Goal: Task Accomplishment & Management: Use online tool/utility

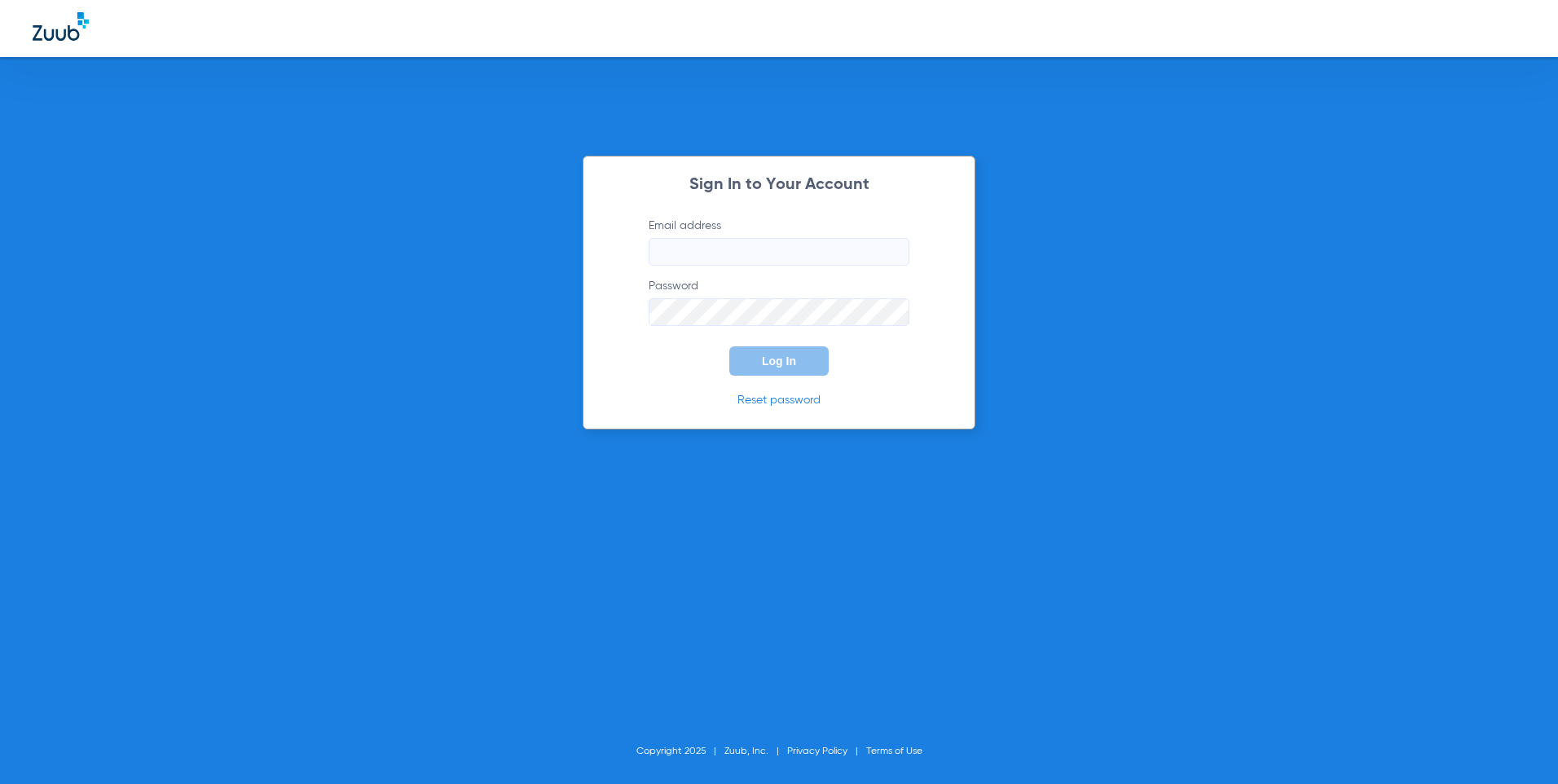
type input "[EMAIL_ADDRESS][DOMAIN_NAME]"
click at [813, 357] on button "Log In" at bounding box center [779, 360] width 99 height 29
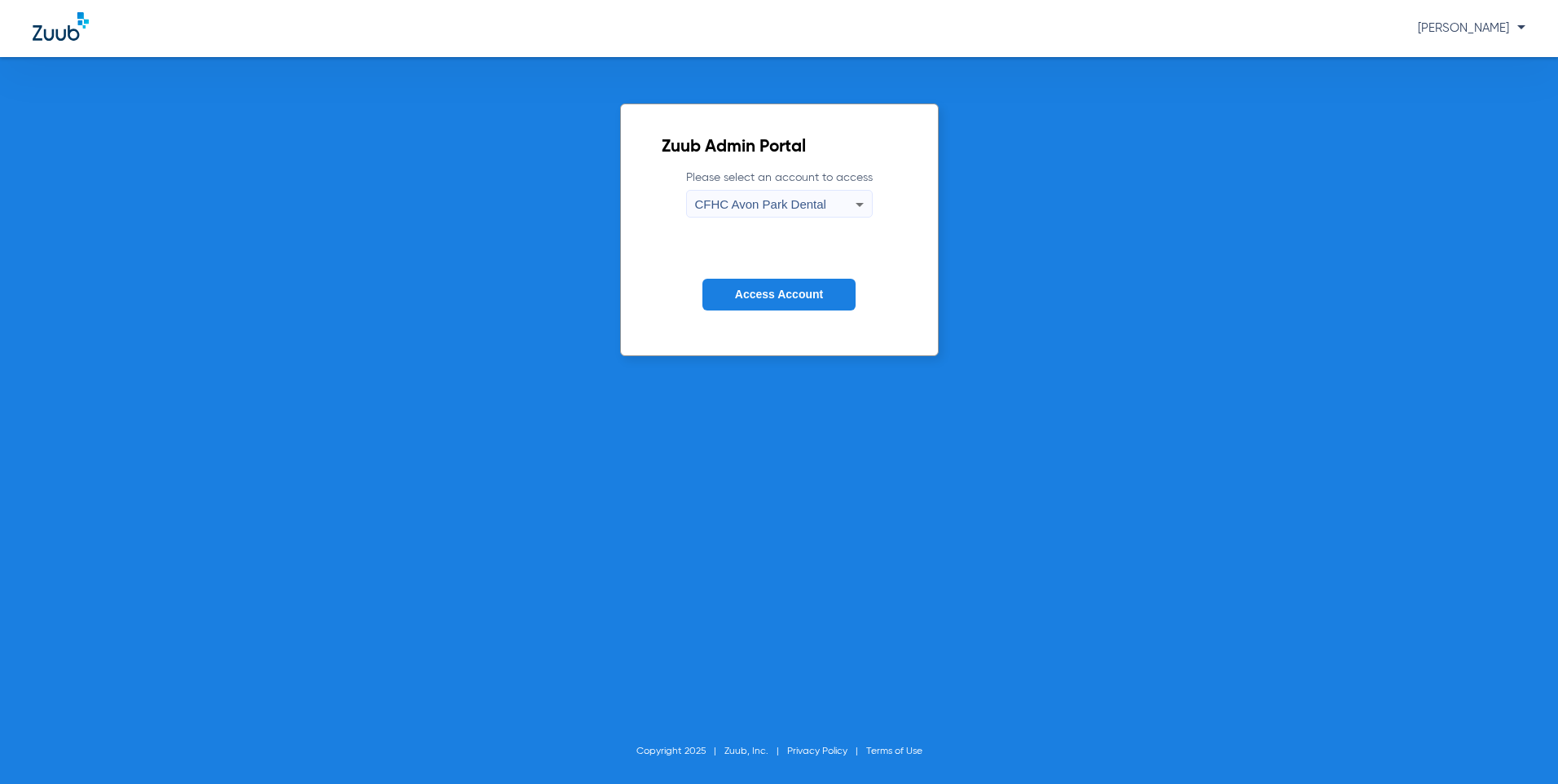
click at [824, 200] on div "CFHC Avon Park Dental" at bounding box center [775, 204] width 161 height 28
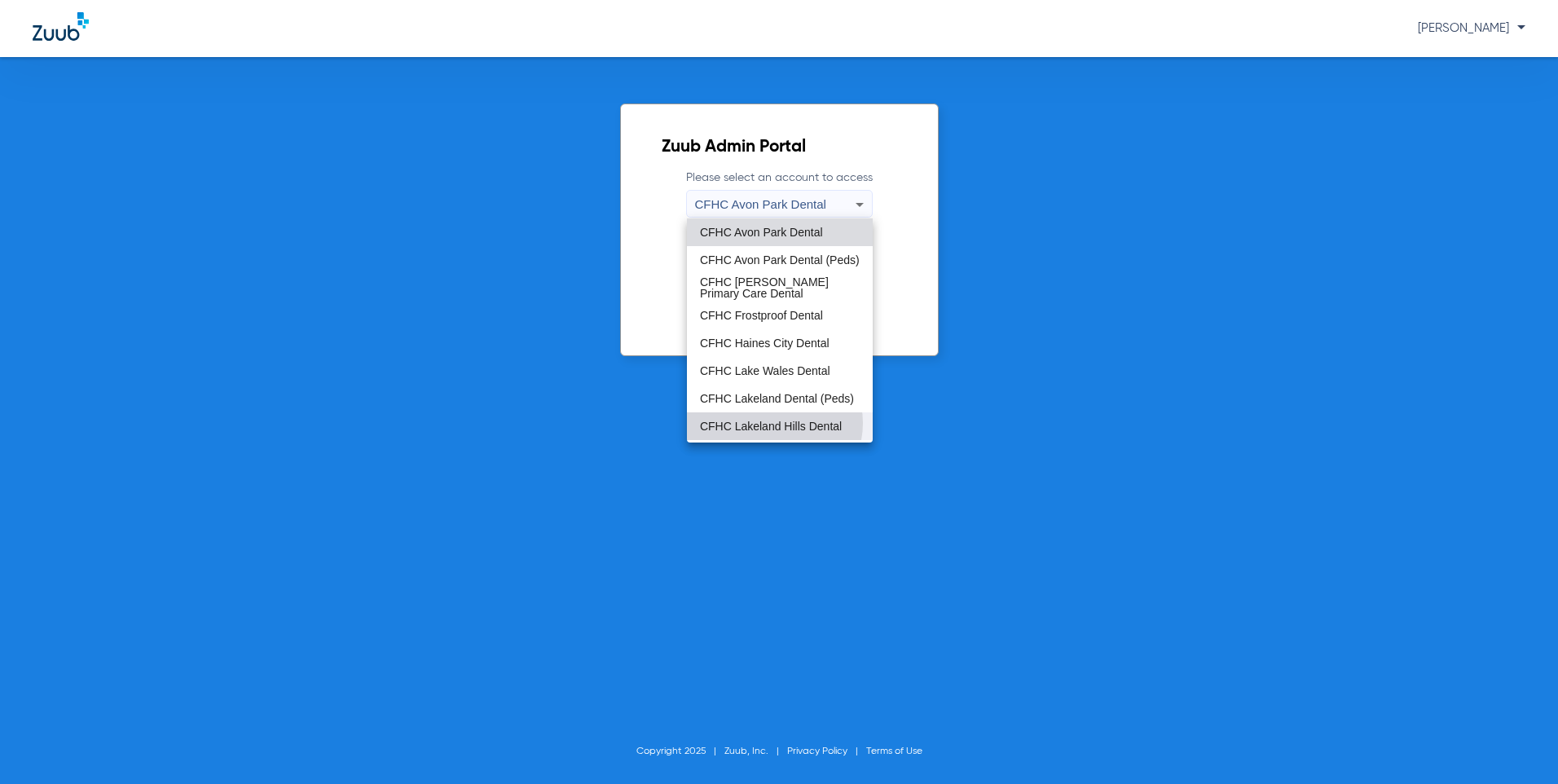
click at [774, 423] on span "CFHC Lakeland Hills Dental" at bounding box center [771, 426] width 142 height 12
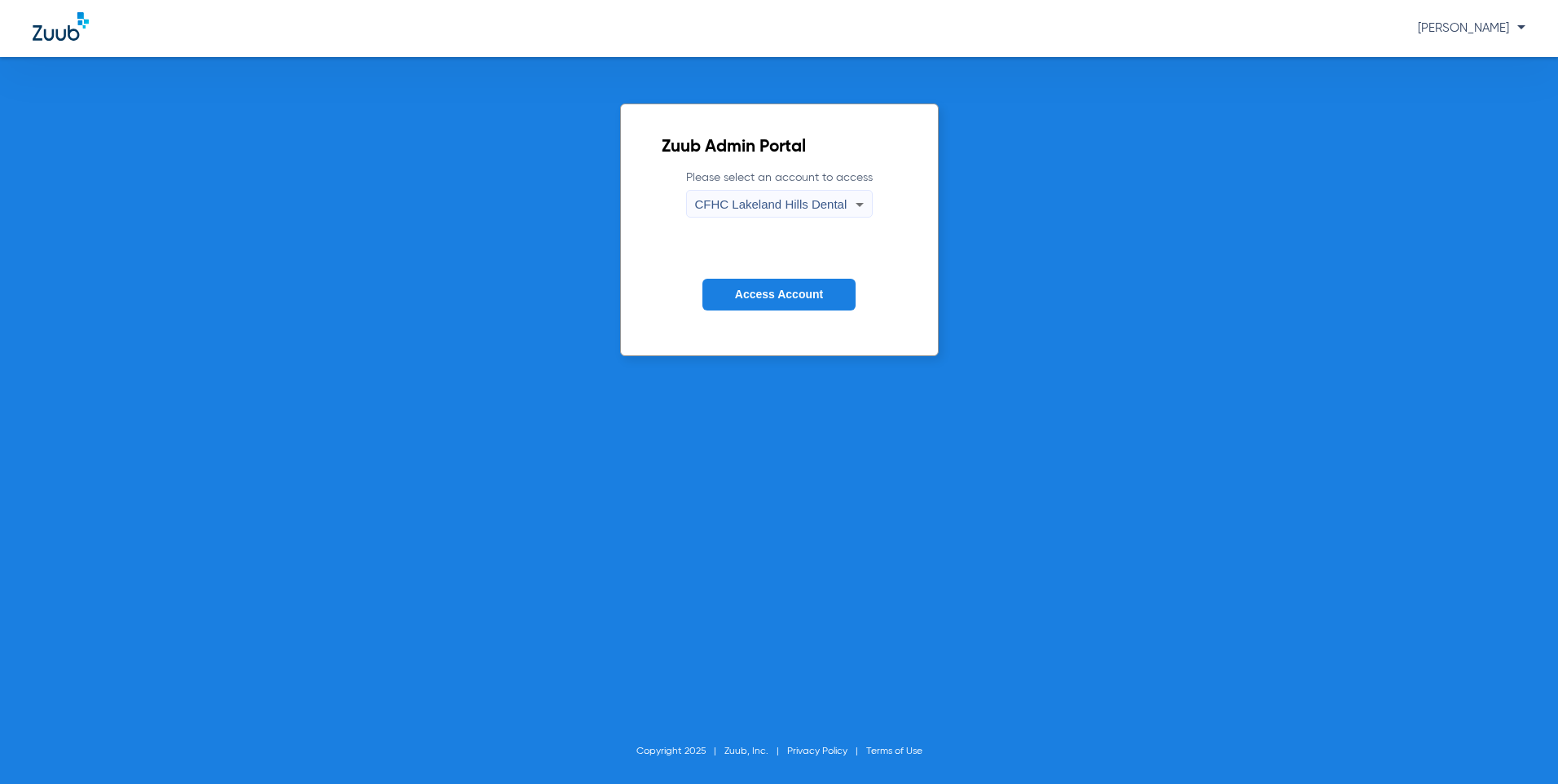
click at [776, 295] on span "Access Account" at bounding box center [778, 294] width 88 height 13
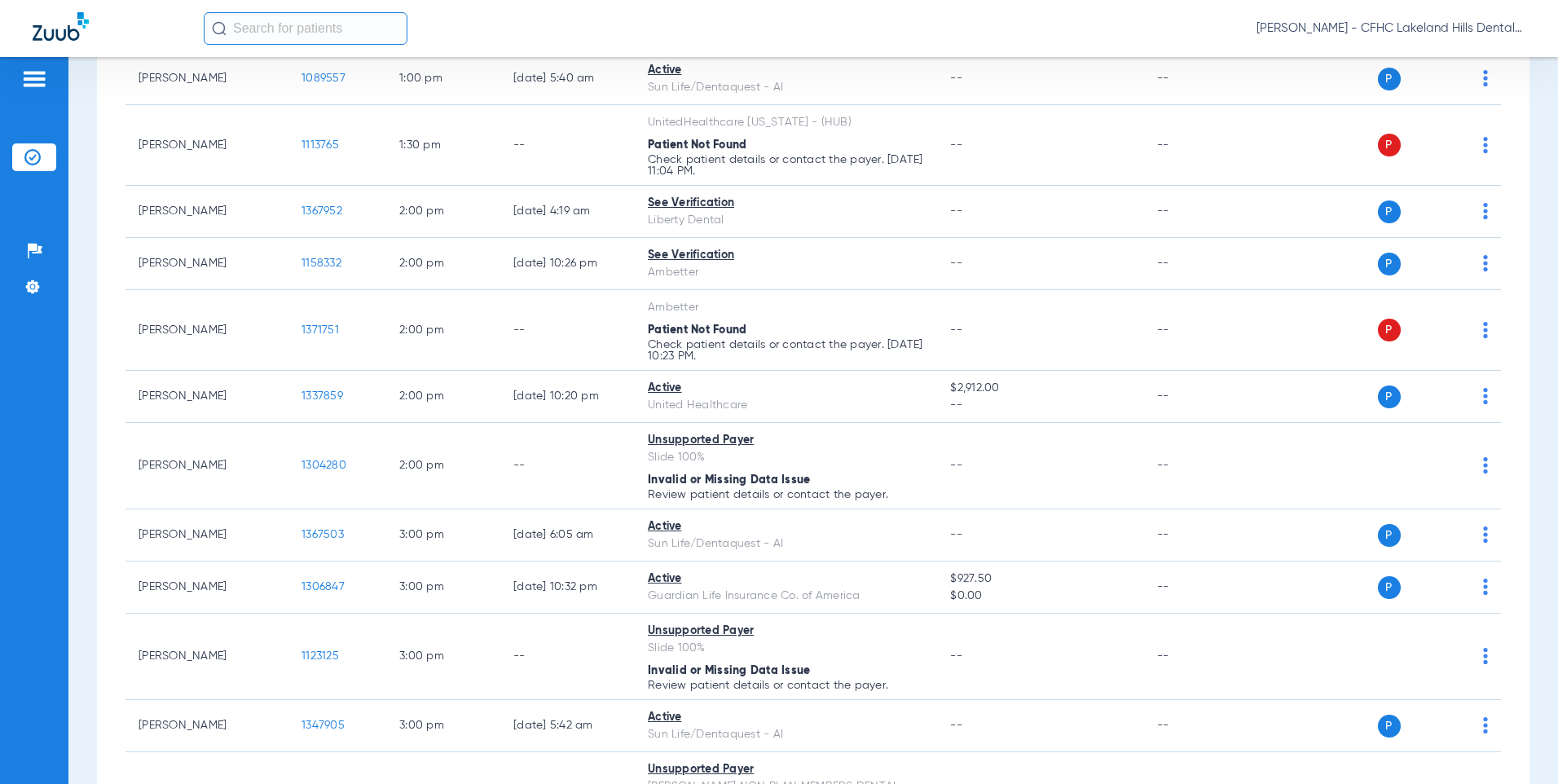
scroll to position [1829, 0]
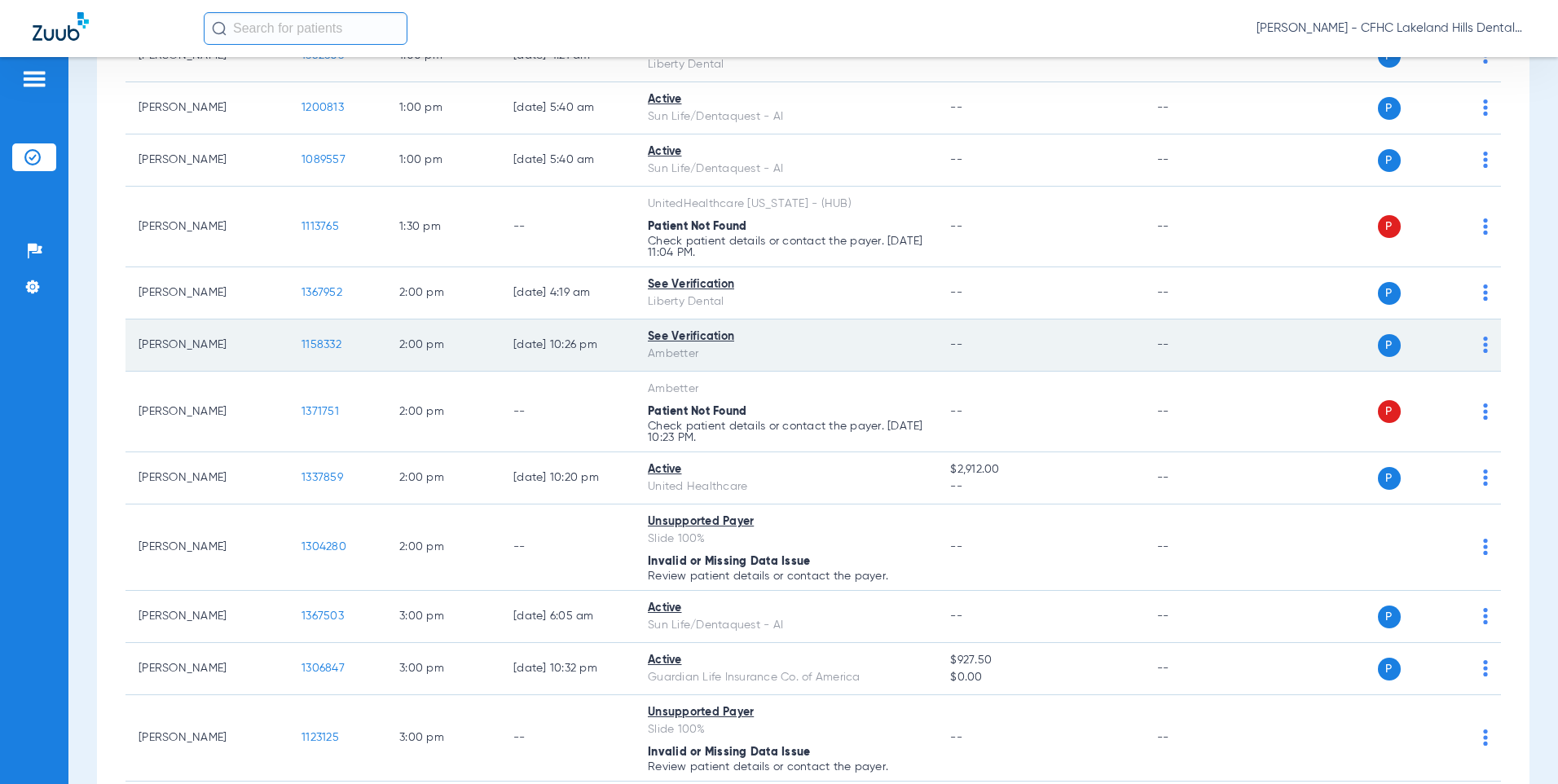
click at [320, 345] on span "1158332" at bounding box center [322, 345] width 40 height 12
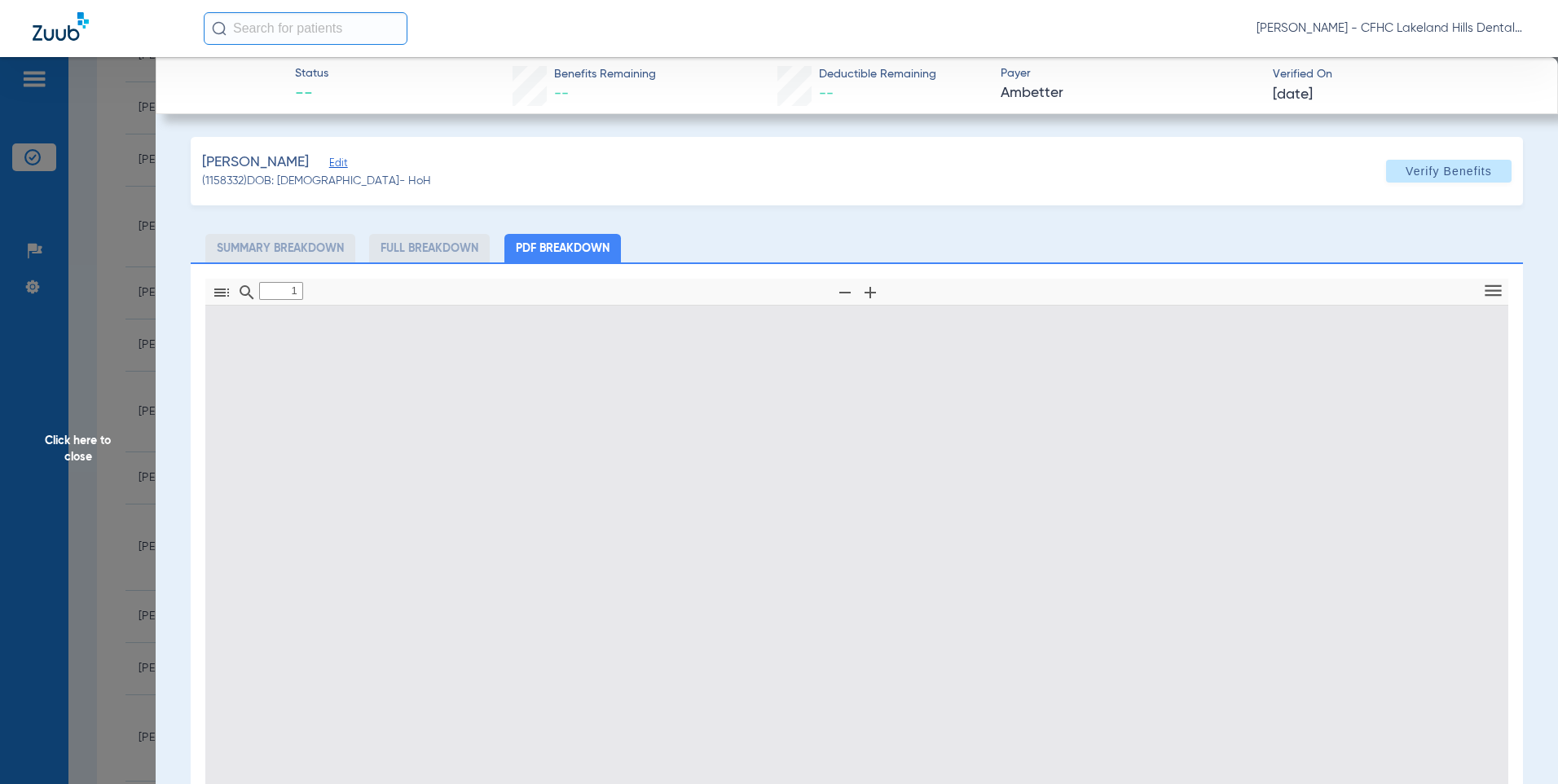
type input "0"
select select "page-width"
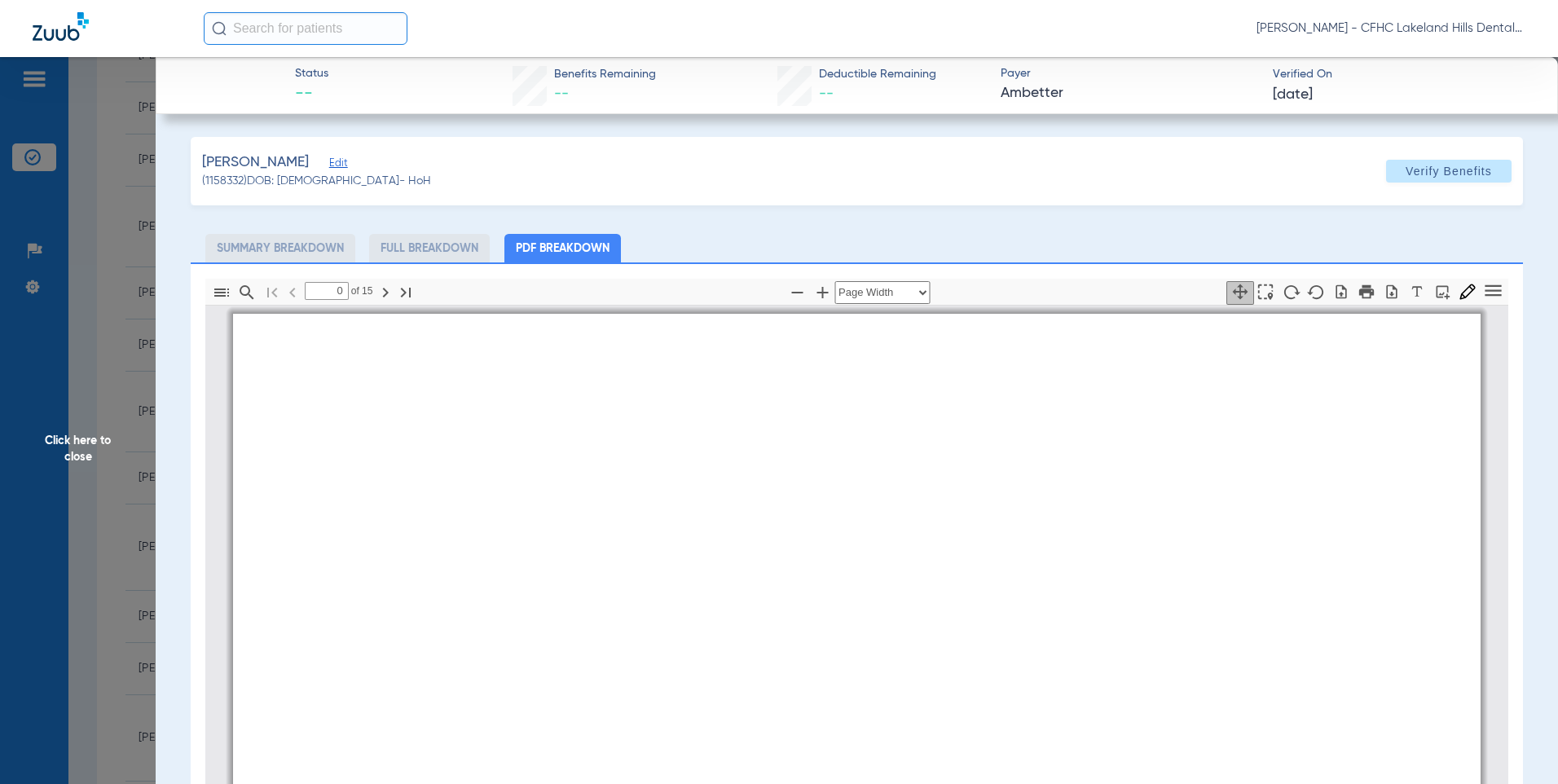
type input "1"
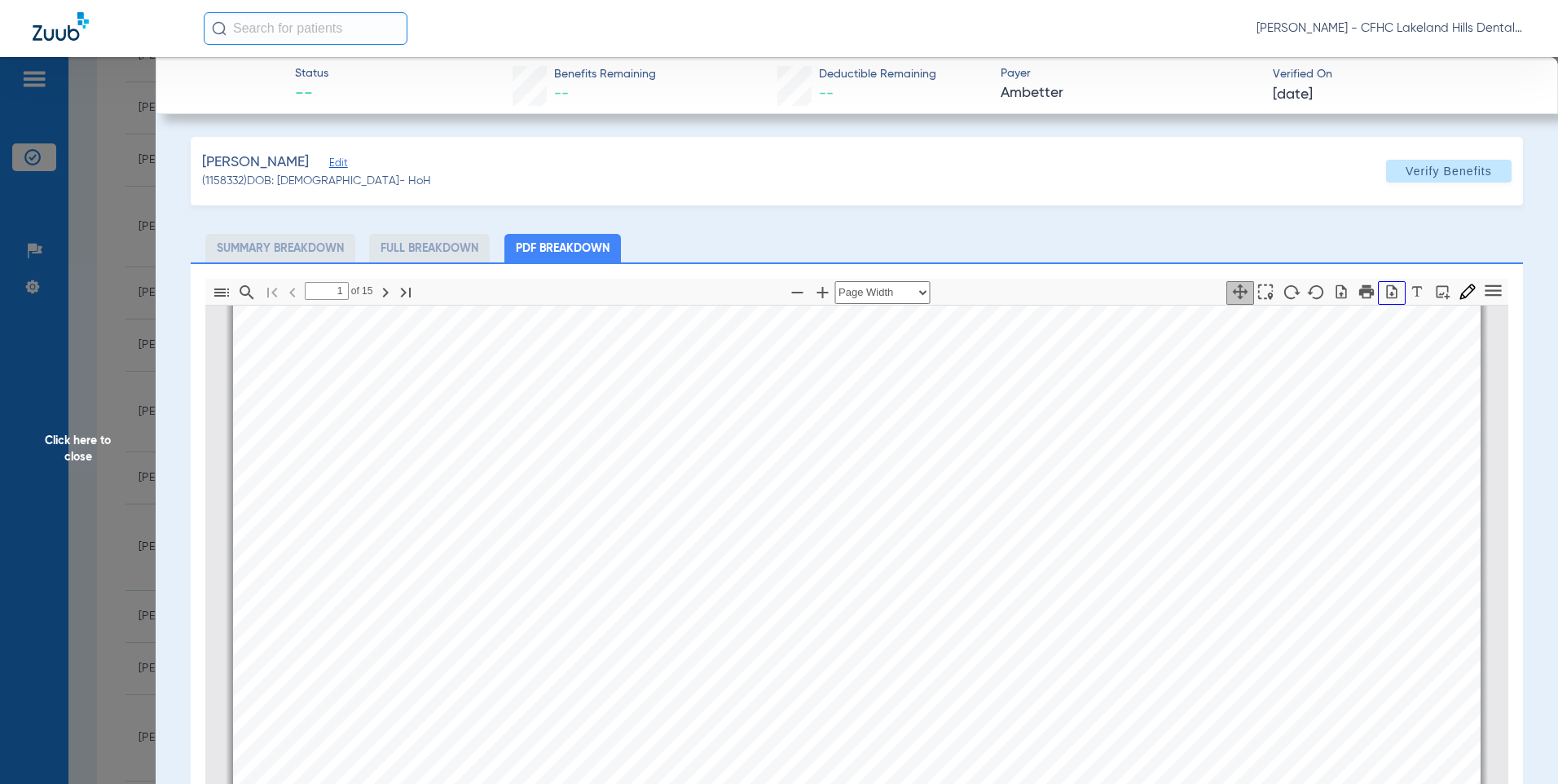
click at [1383, 295] on icon "button" at bounding box center [1391, 291] width 16 height 16
click at [93, 142] on span "Click here to close" at bounding box center [77, 449] width 155 height 784
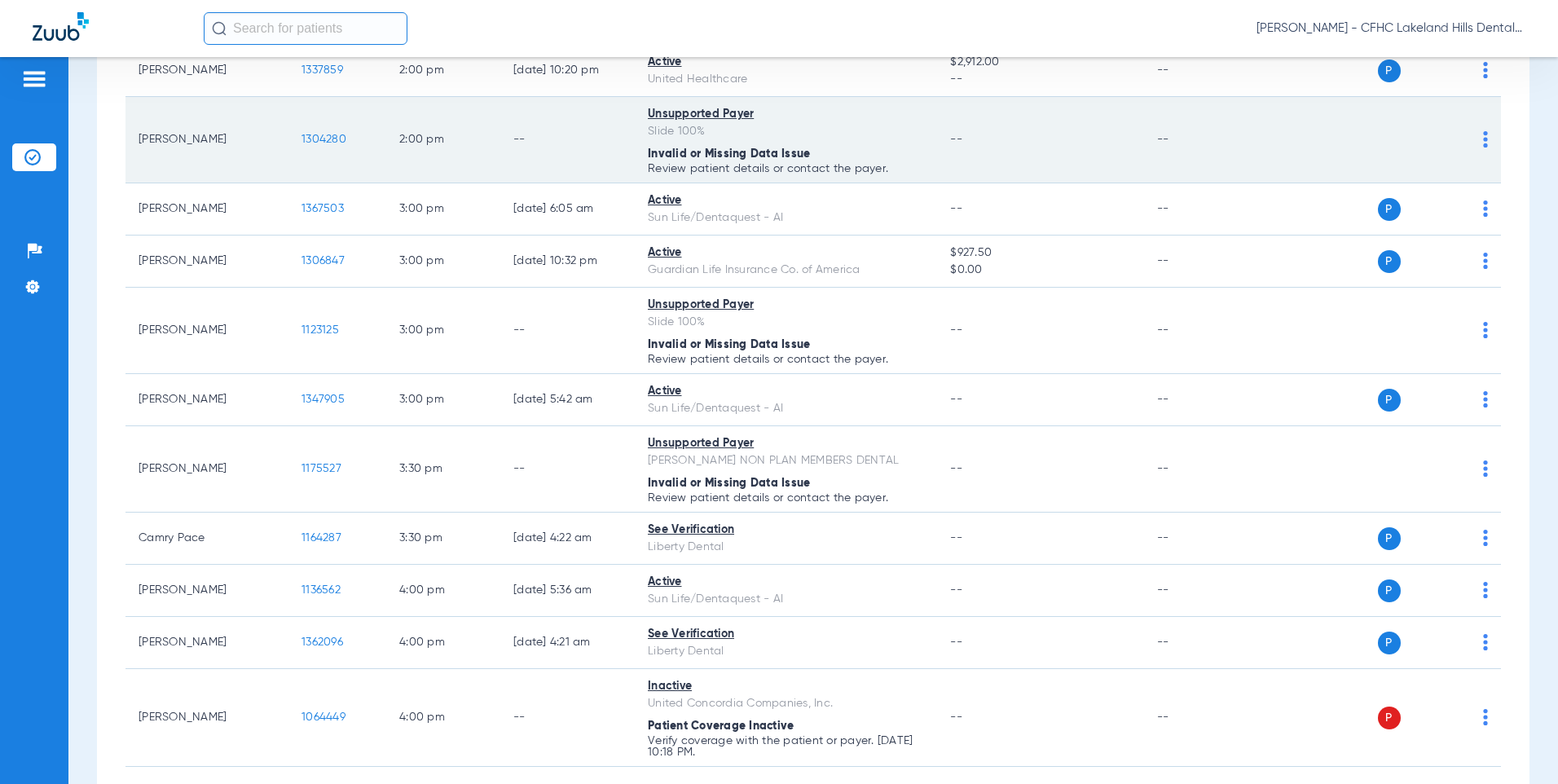
scroll to position [2318, 0]
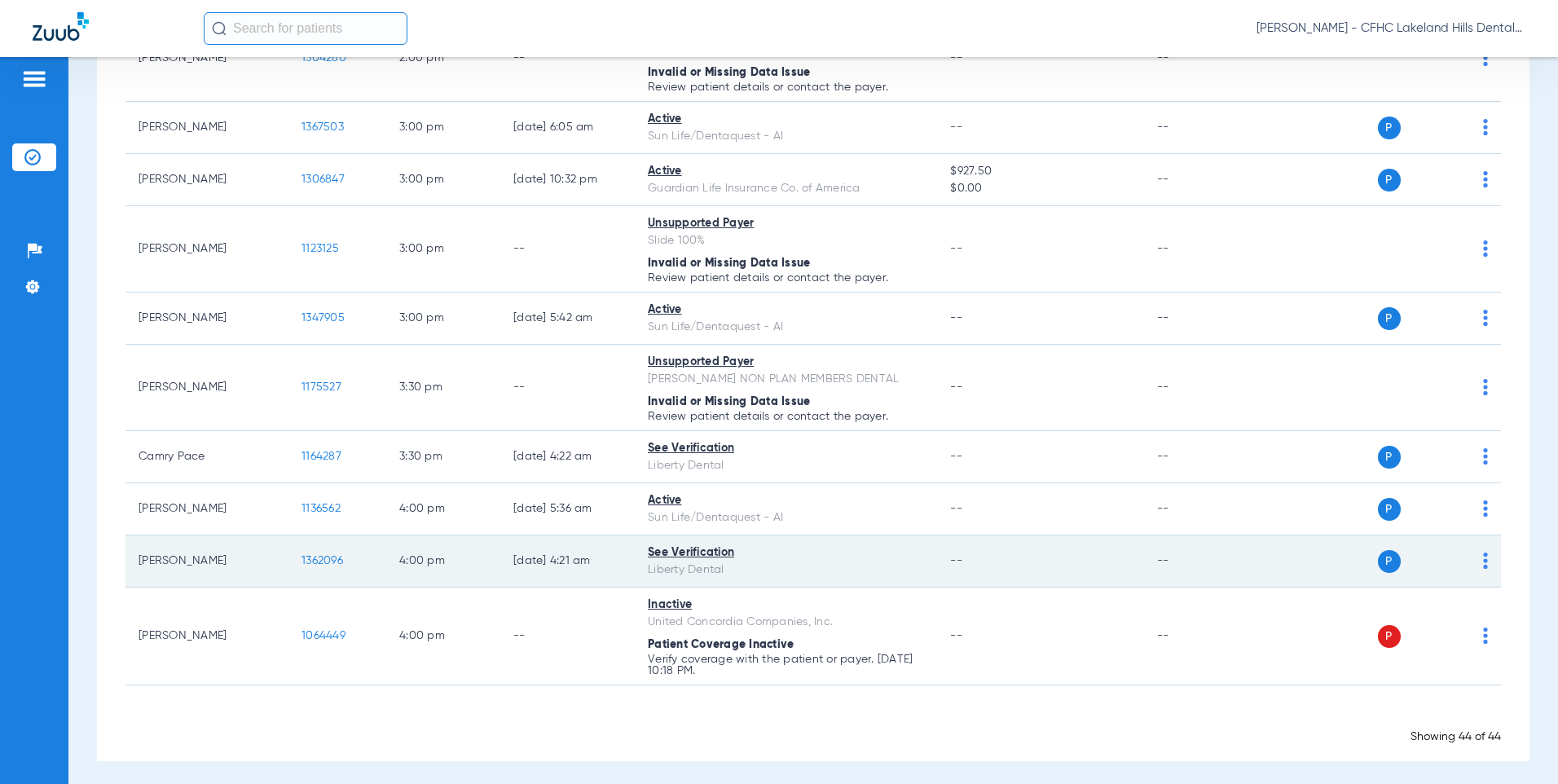
click at [313, 555] on span "1362096" at bounding box center [322, 560] width 41 height 12
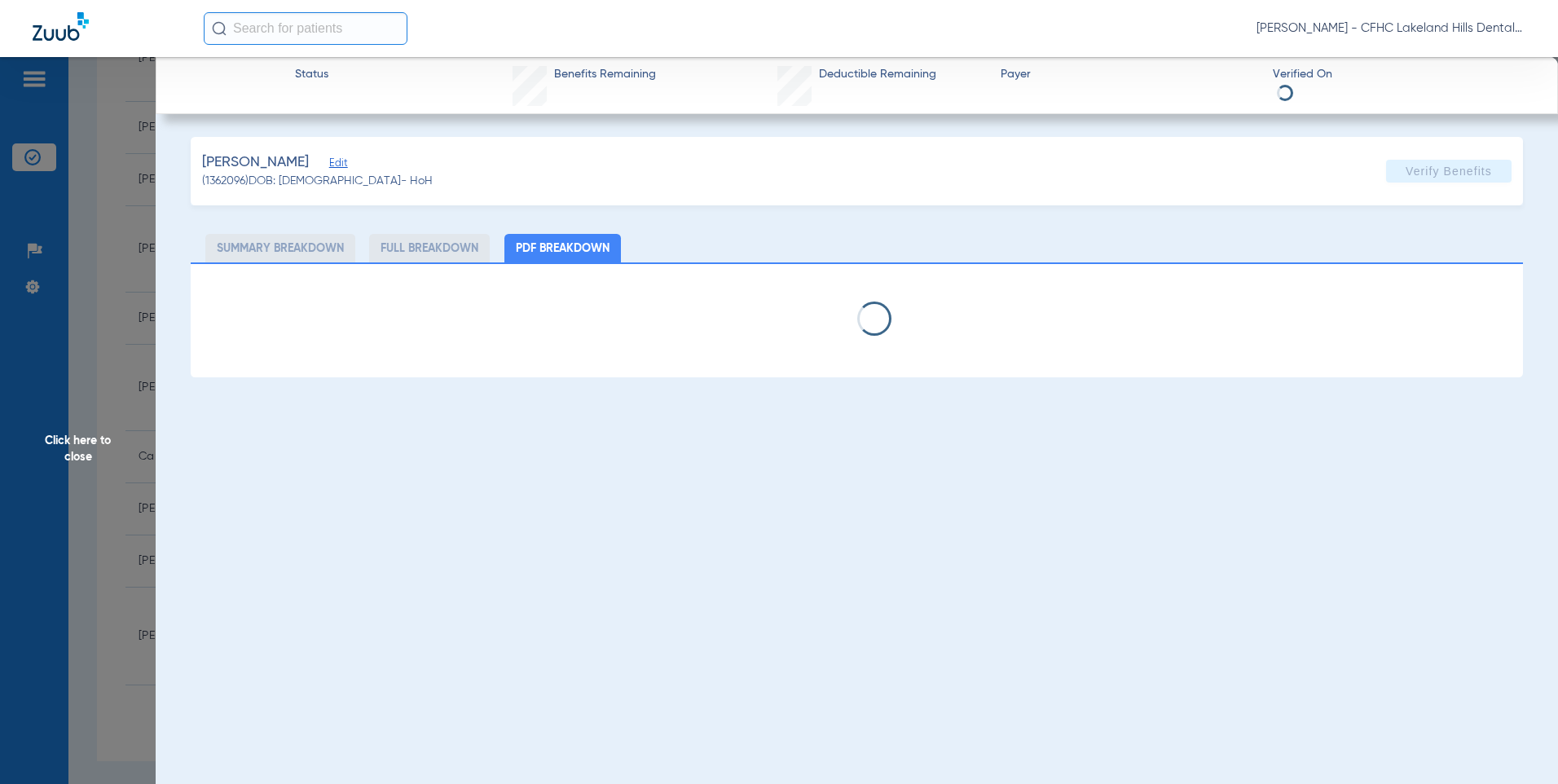
select select "page-width"
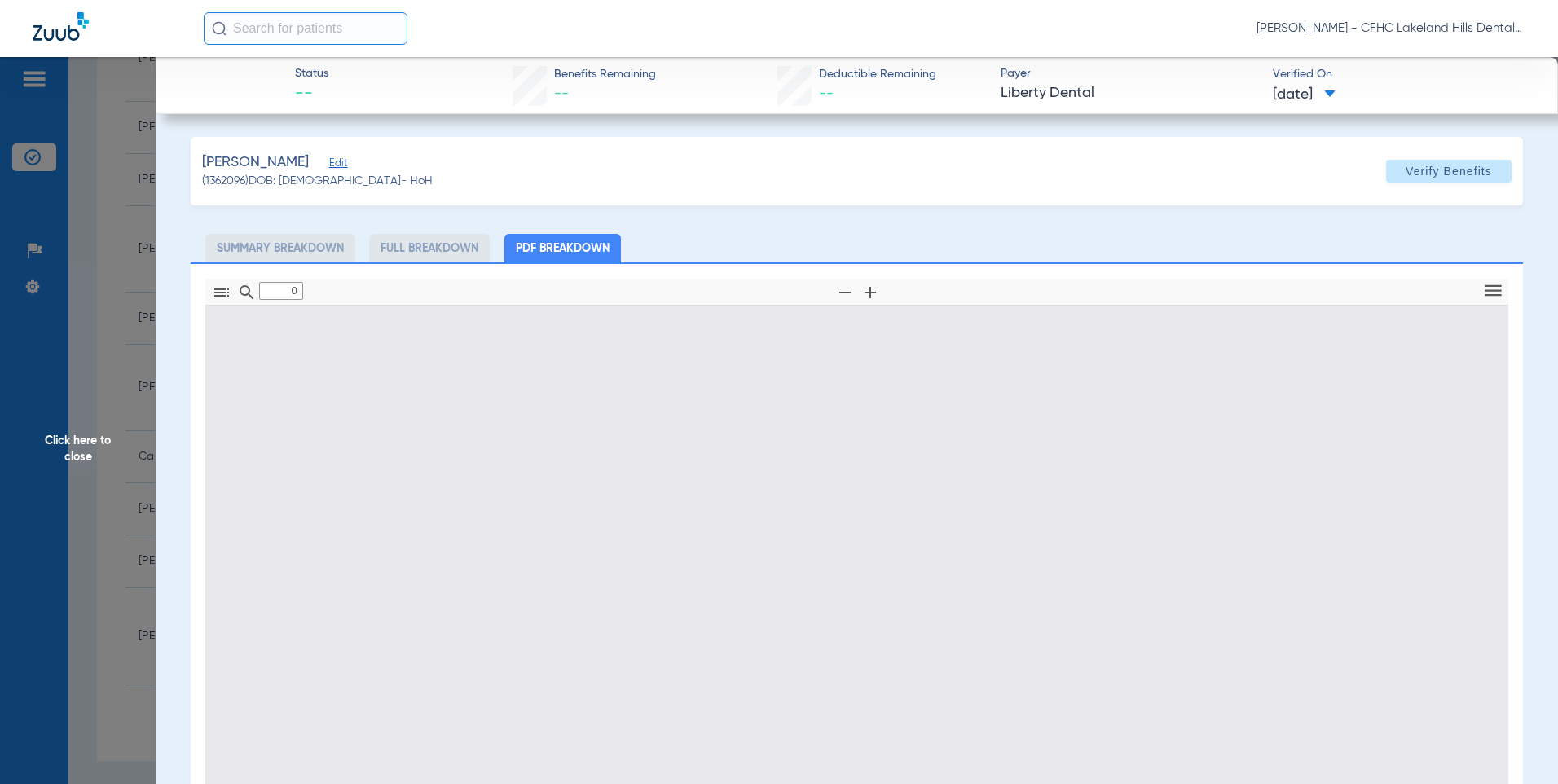
type input "1"
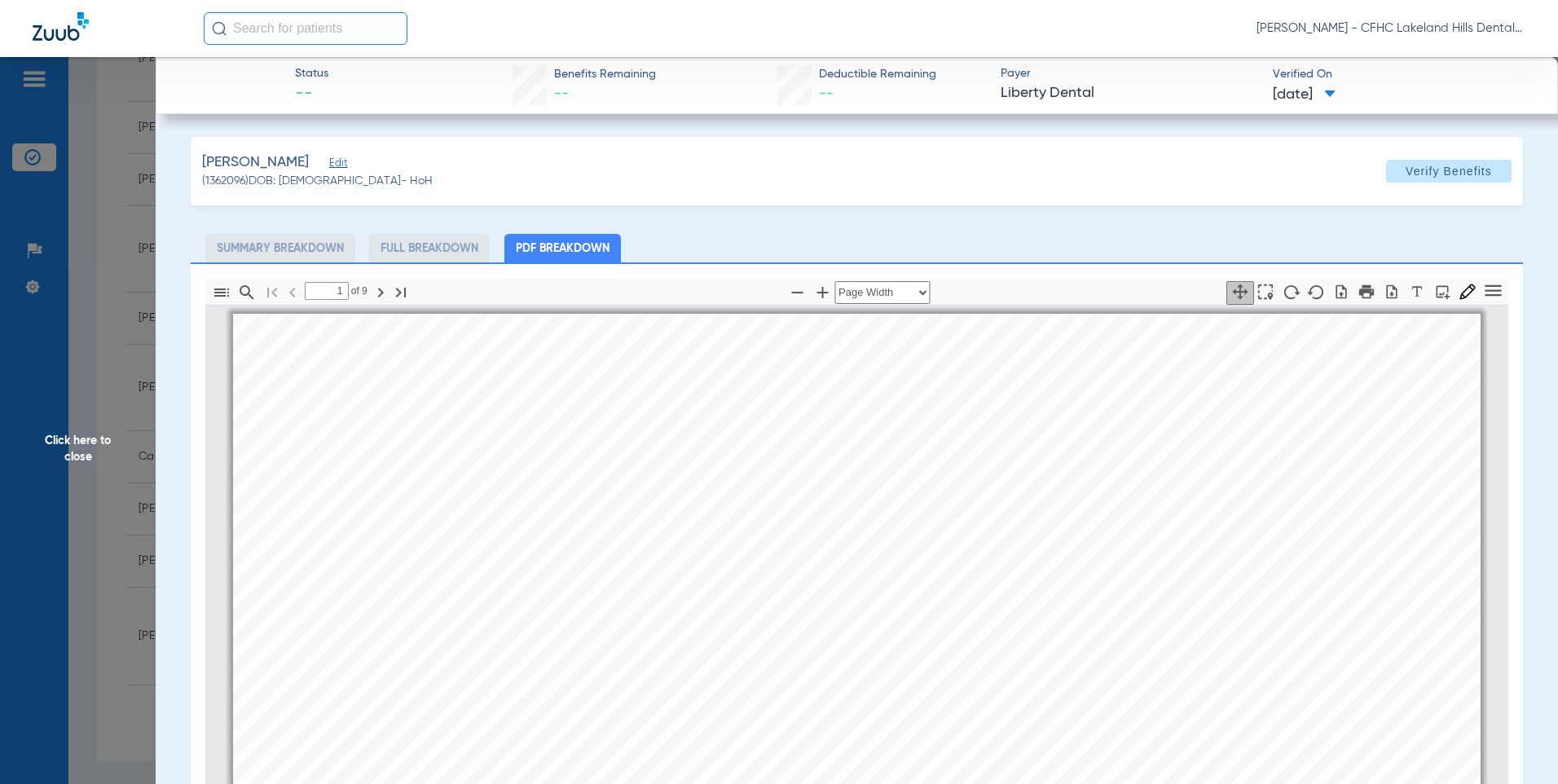
scroll to position [8, 0]
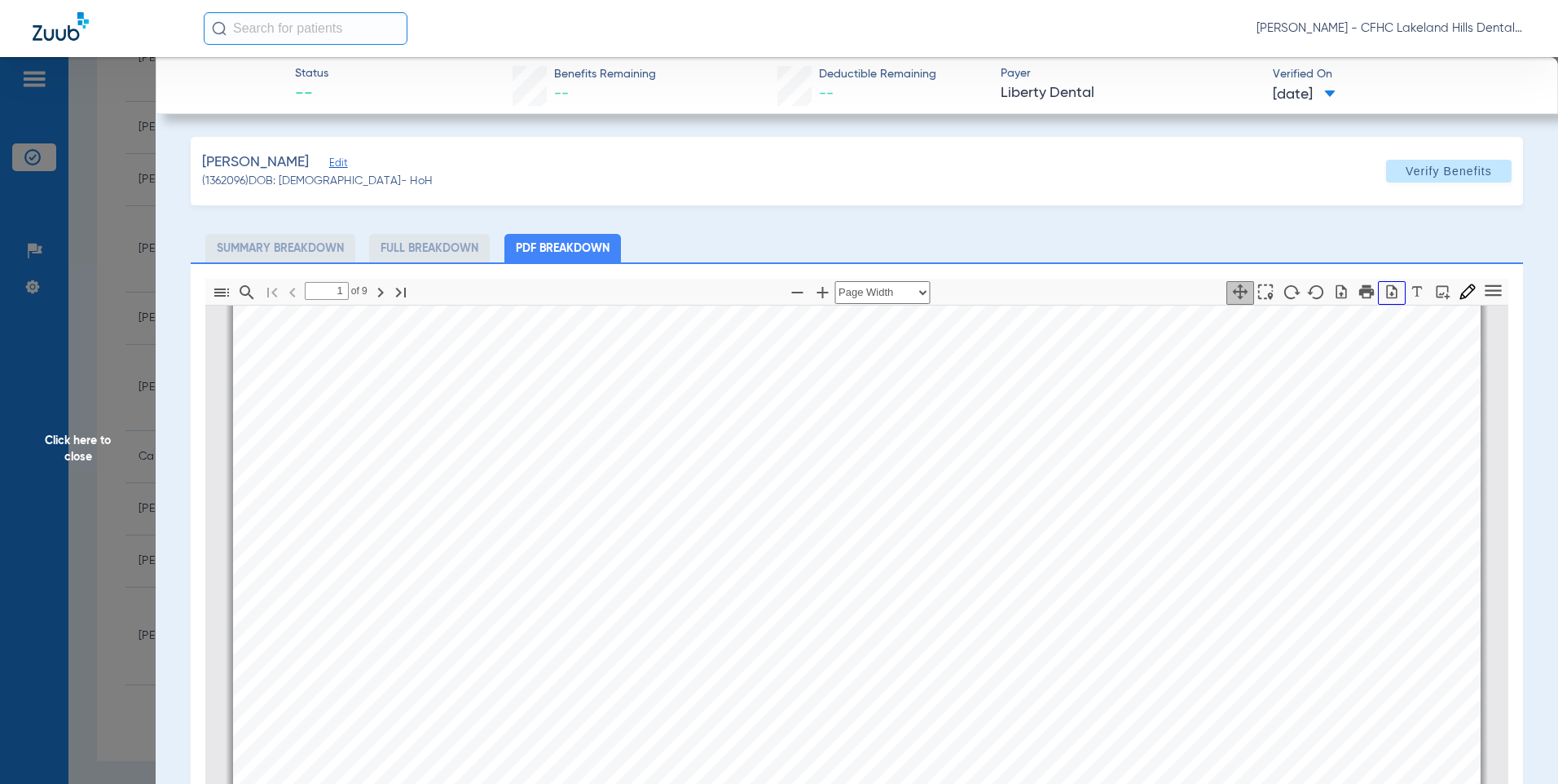
click at [1383, 291] on icon "button" at bounding box center [1391, 291] width 16 height 16
click at [73, 297] on span "Click here to close" at bounding box center [77, 449] width 155 height 784
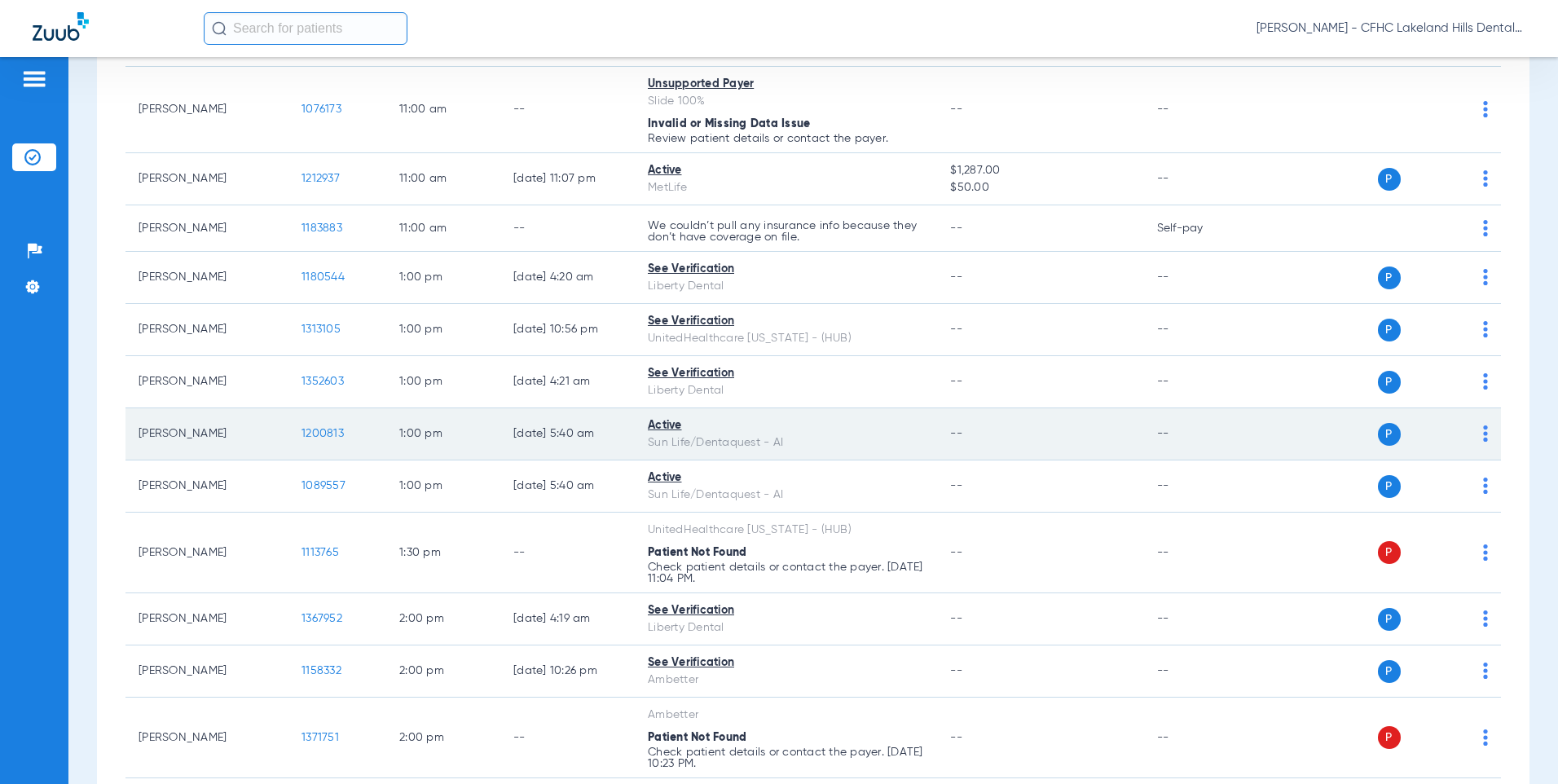
scroll to position [1585, 0]
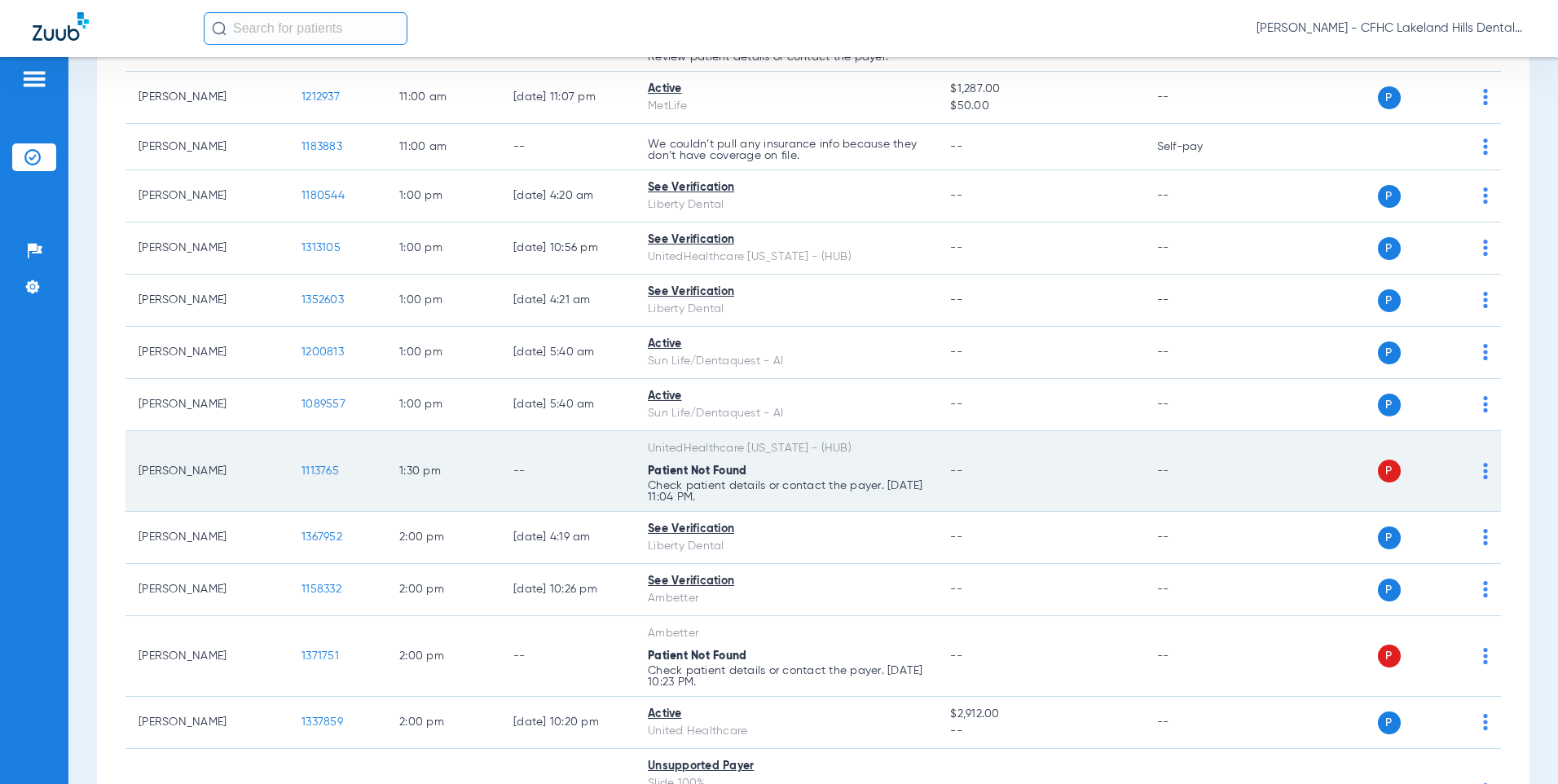
click at [317, 466] on span "1113765" at bounding box center [320, 471] width 38 height 12
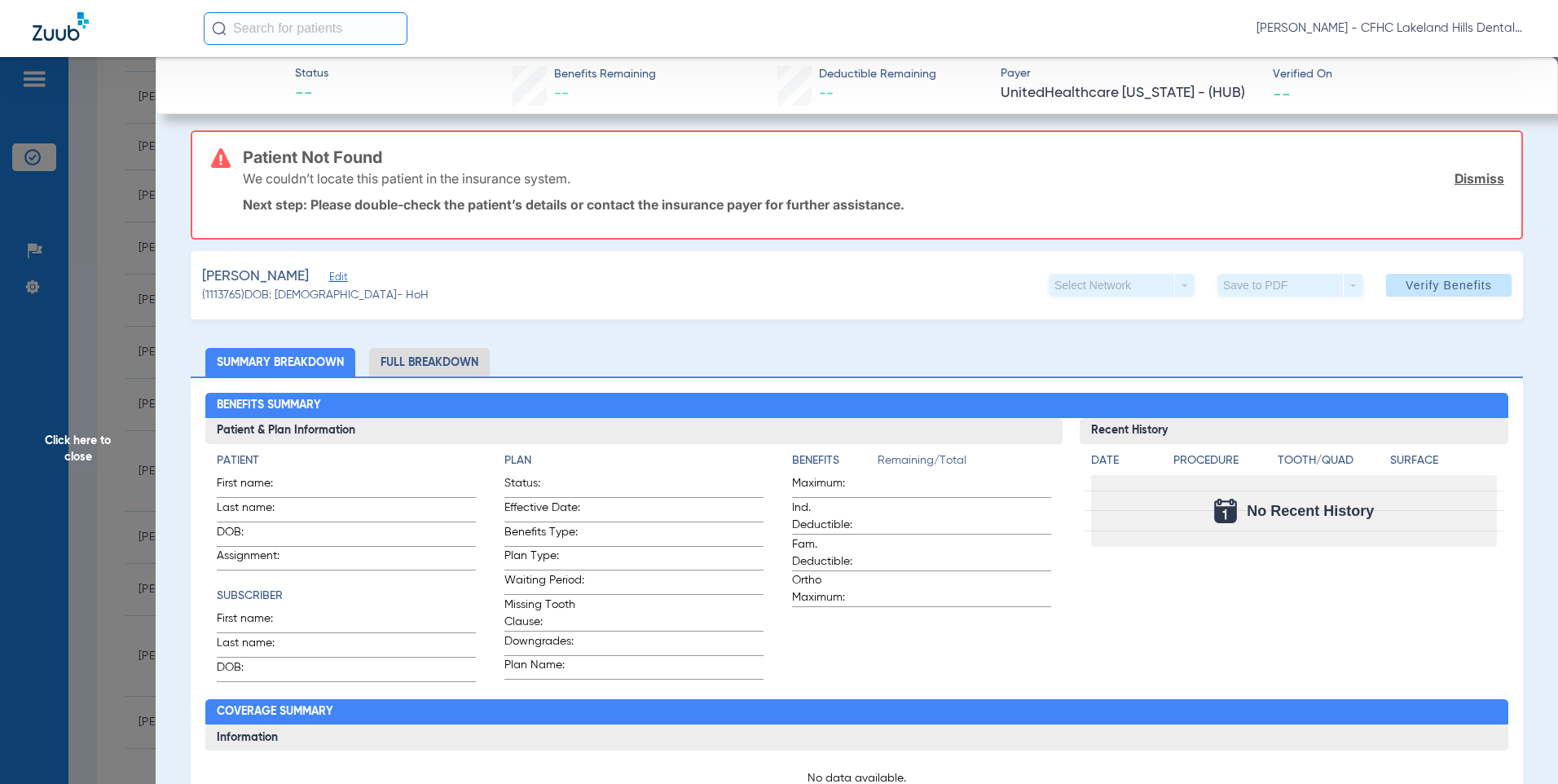
scroll to position [0, 0]
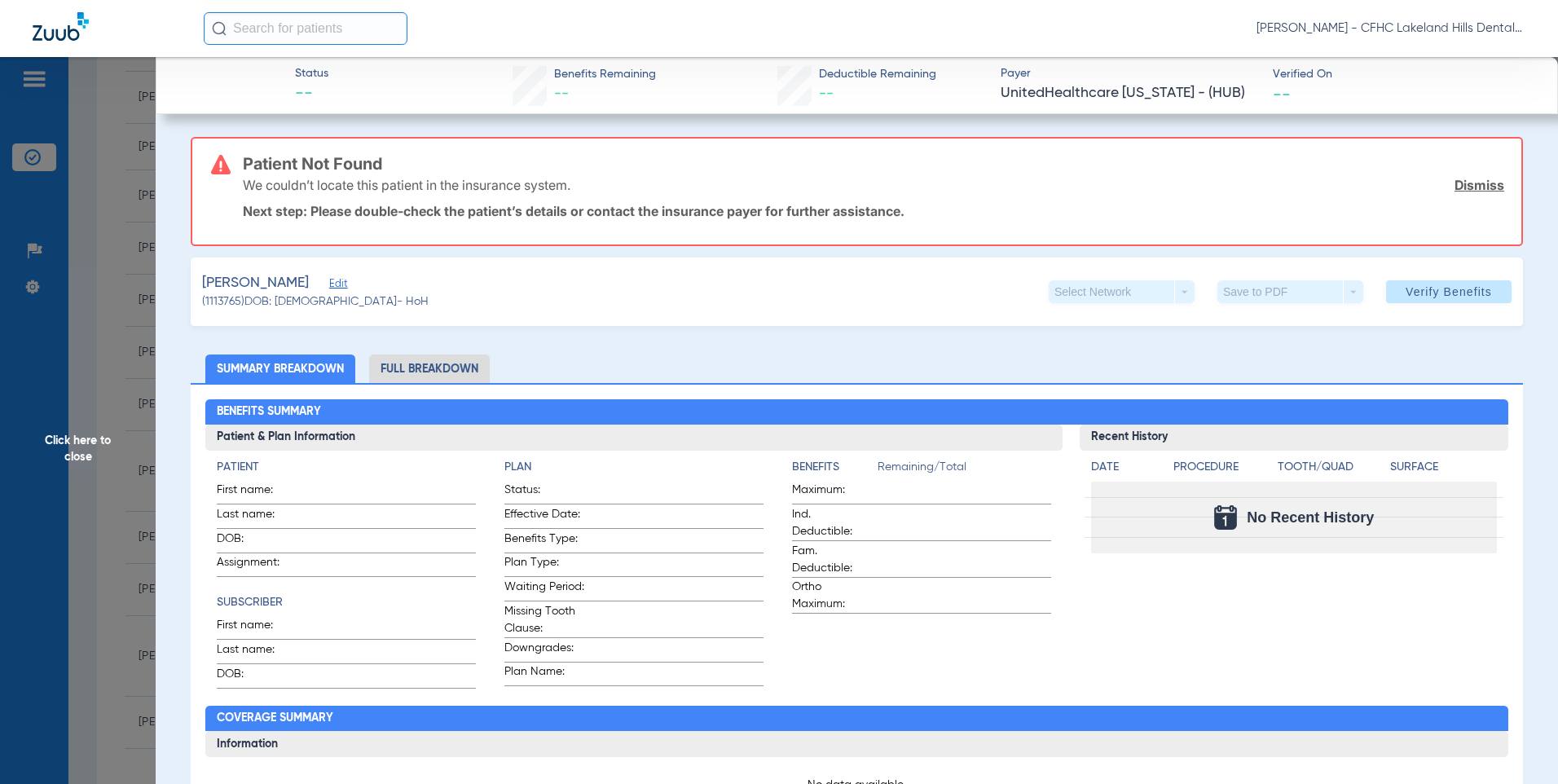
click at [117, 306] on span "Click here to close" at bounding box center [77, 449] width 155 height 784
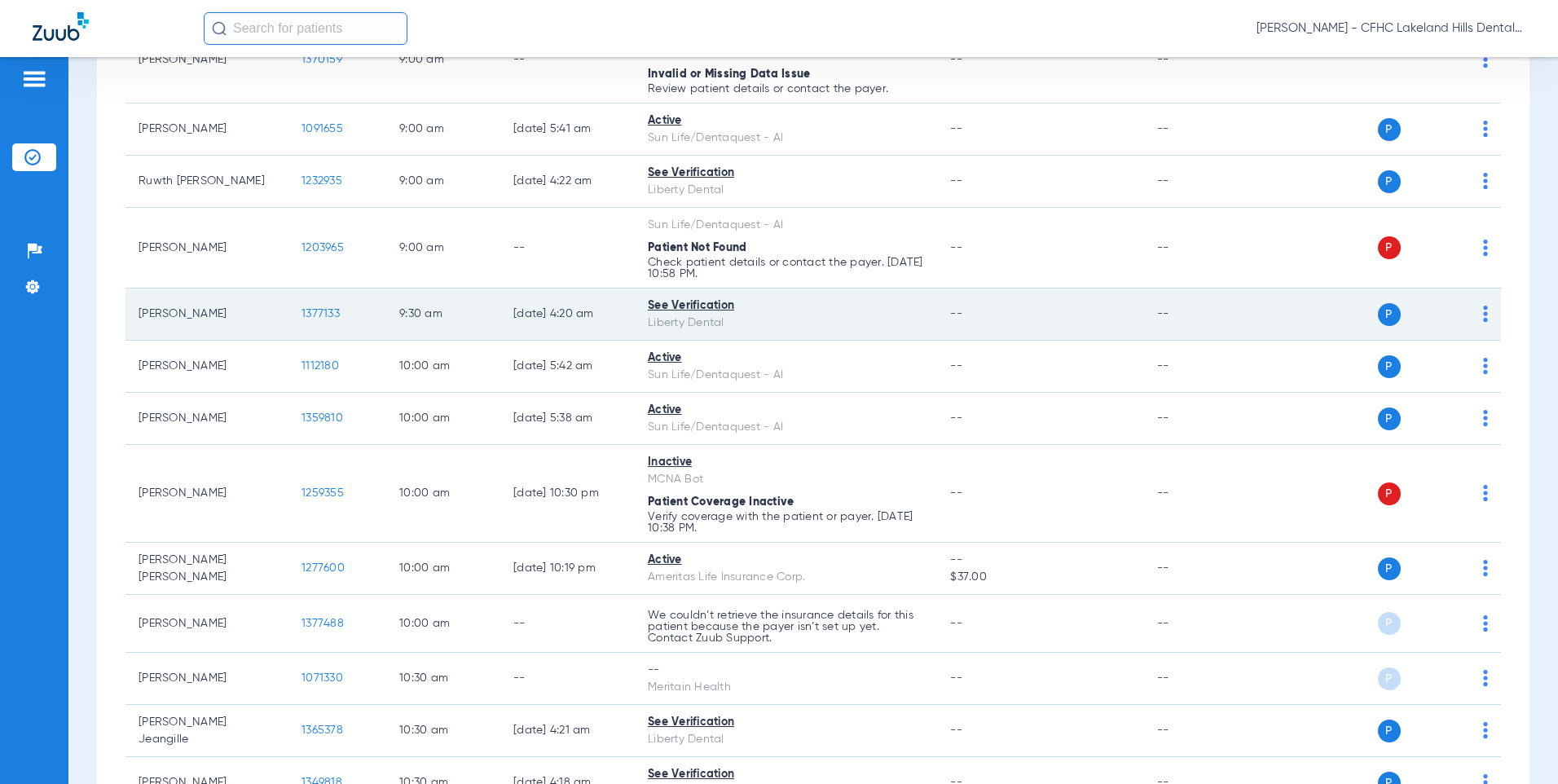
scroll to position [733, 0]
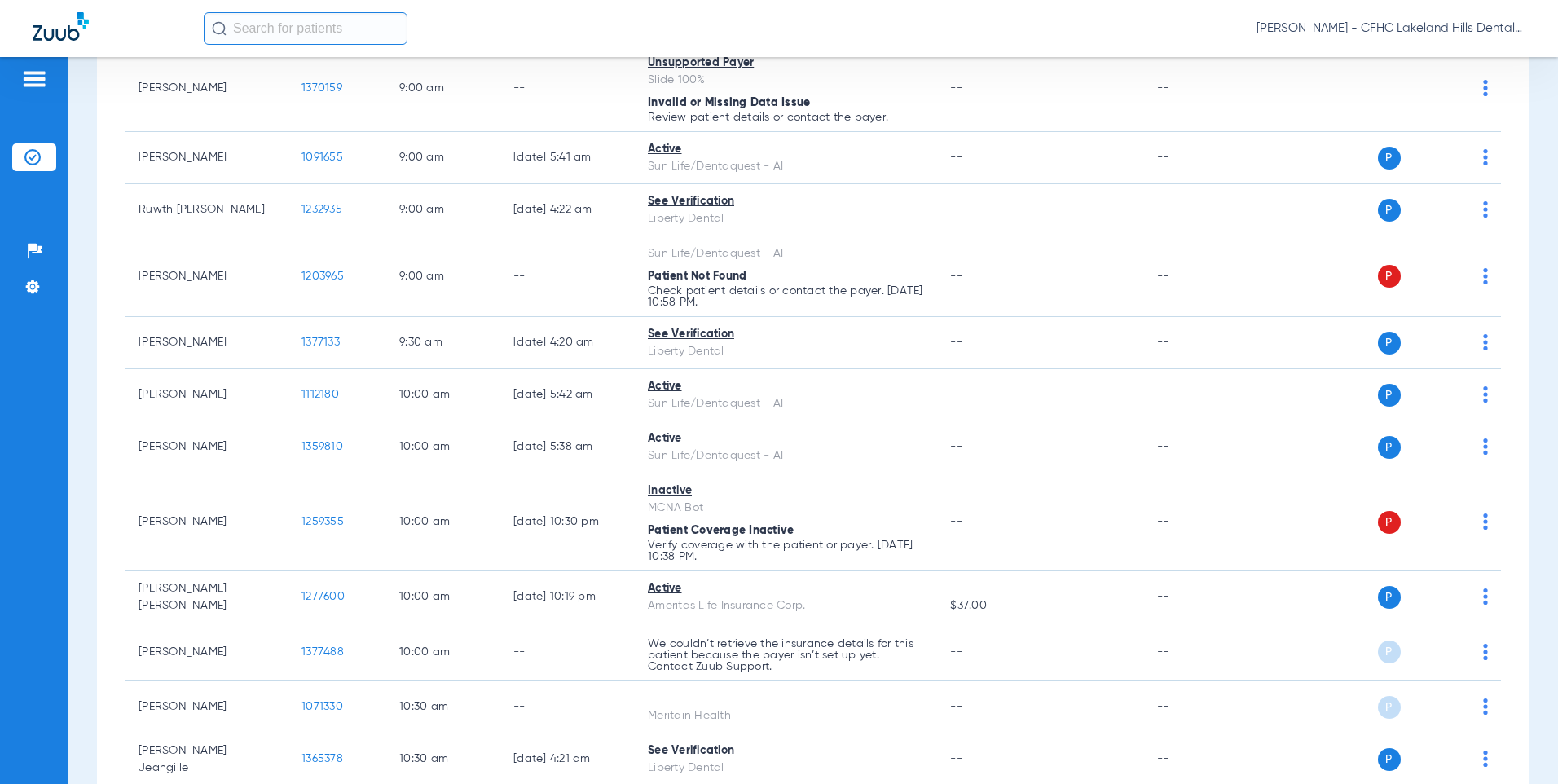
click at [299, 34] on input "text" at bounding box center [305, 29] width 203 height 33
type input "takeba"
click at [355, 85] on td "1328494" at bounding box center [378, 87] width 48 height 23
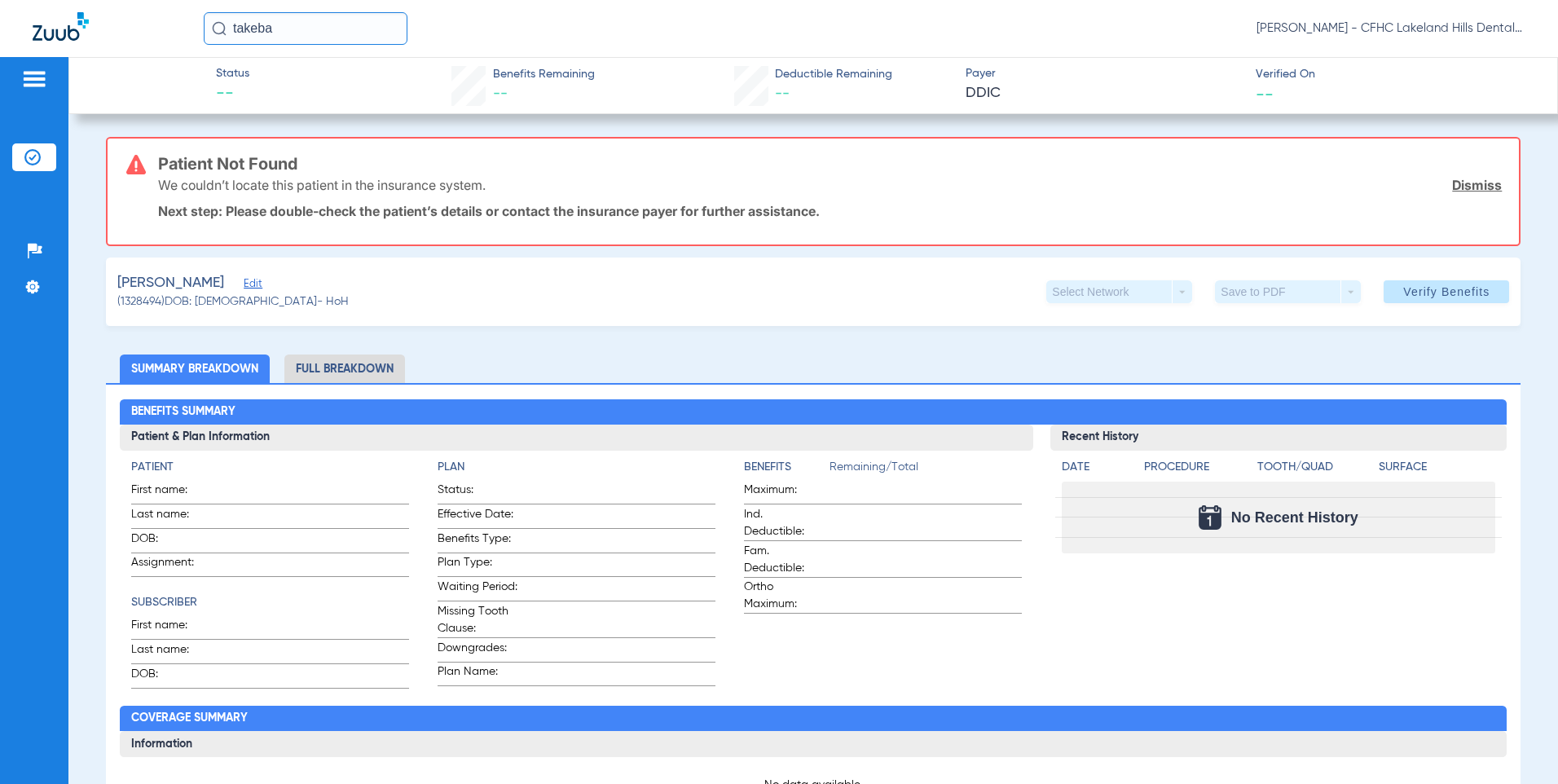
click at [250, 285] on span "Edit" at bounding box center [250, 286] width 14 height 15
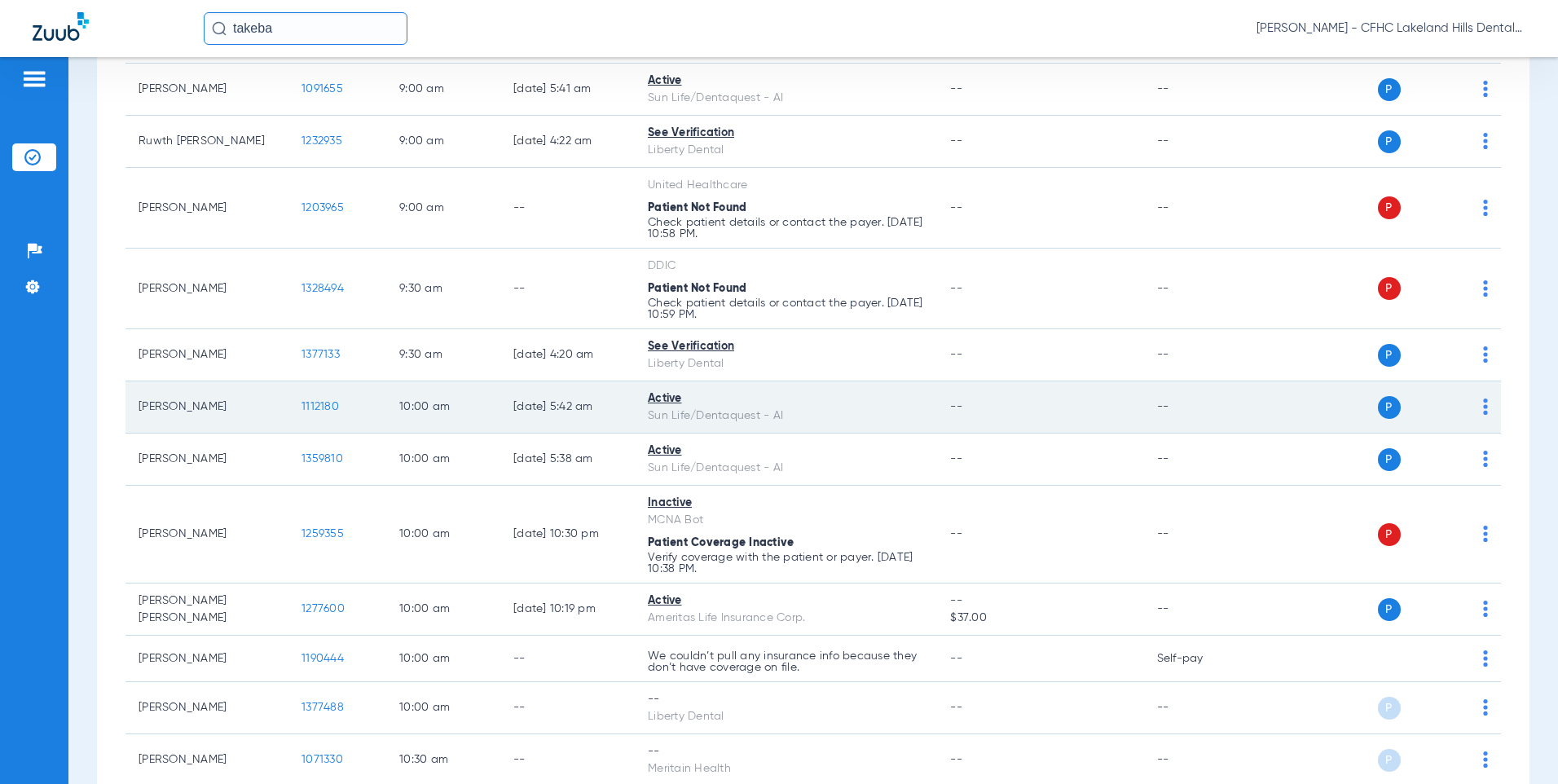
scroll to position [733, 0]
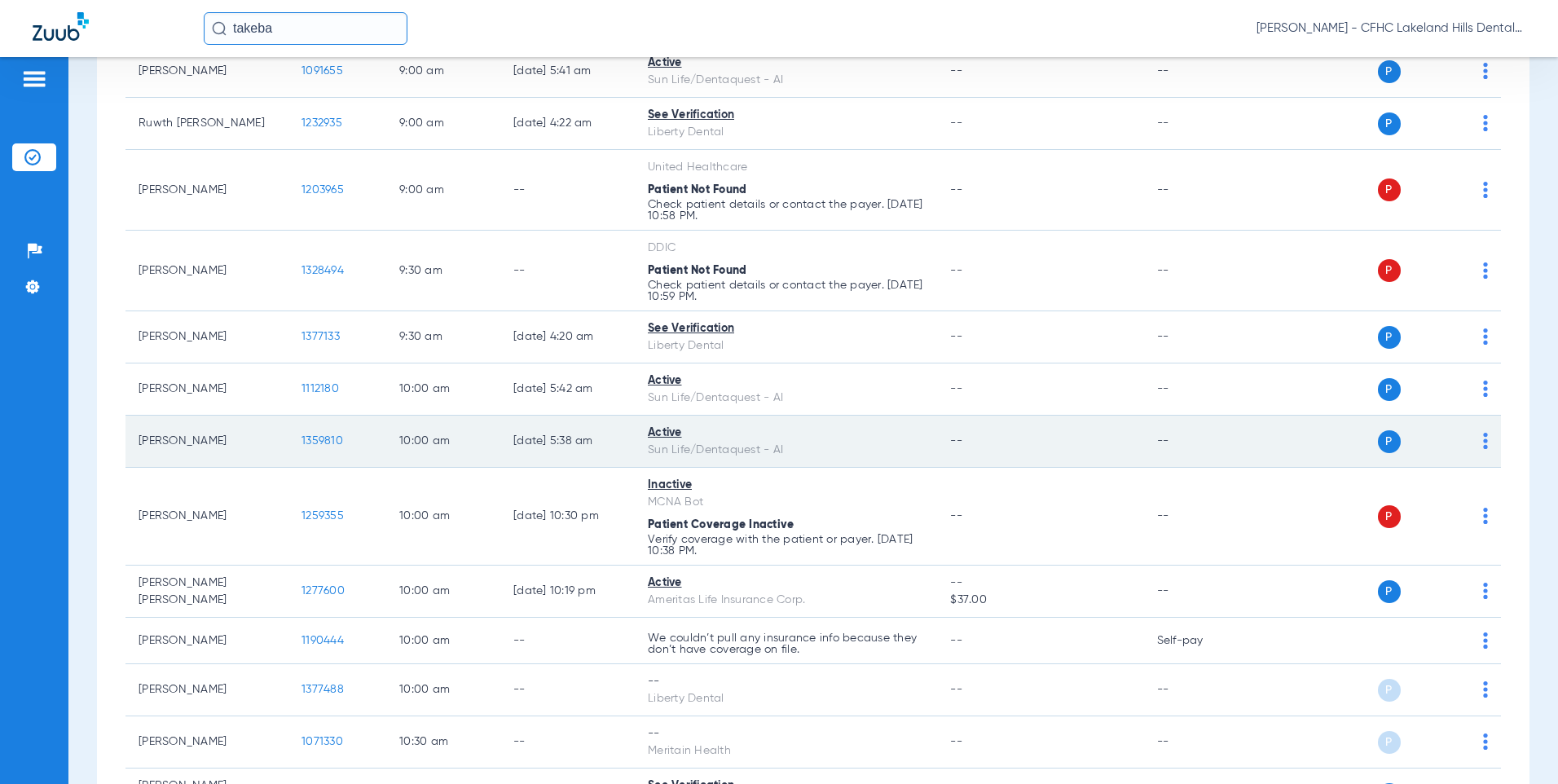
click at [325, 435] on span "1359810" at bounding box center [322, 441] width 41 height 12
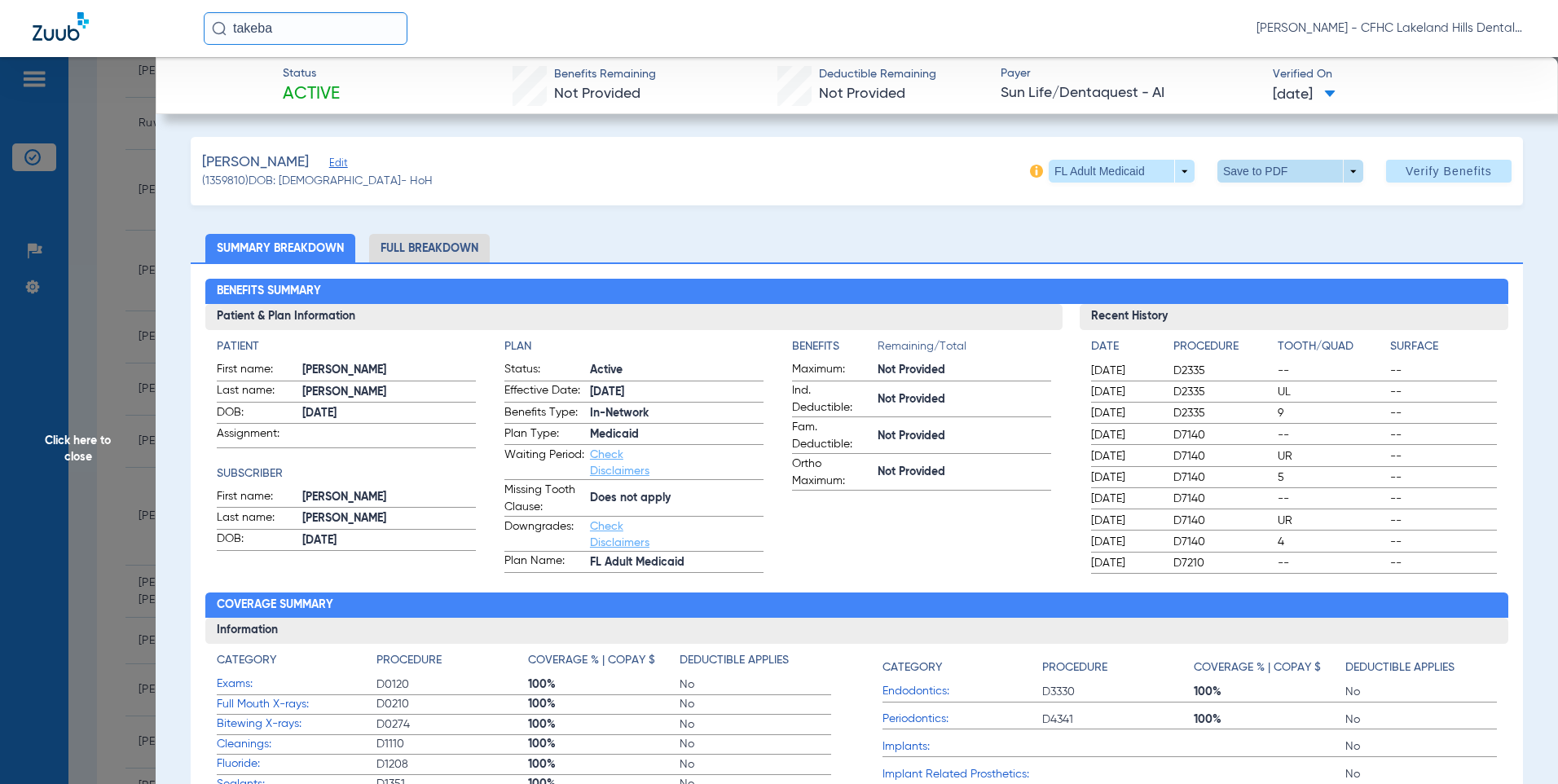
click at [1273, 185] on span at bounding box center [1289, 171] width 39 height 39
click at [1253, 205] on span "Save to PDF" at bounding box center [1283, 204] width 65 height 12
click at [134, 298] on span "Click here to close" at bounding box center [77, 449] width 155 height 784
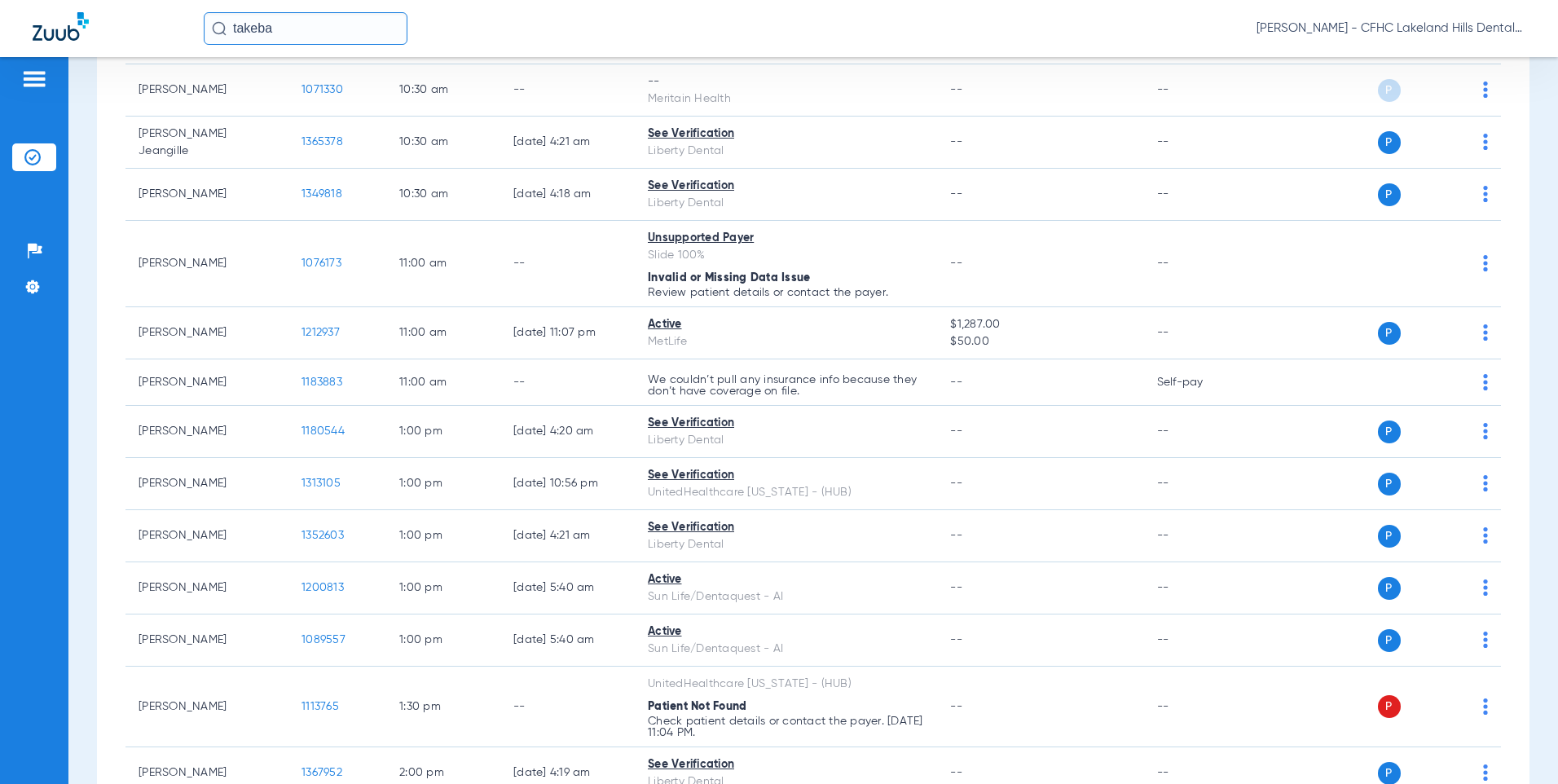
scroll to position [1303, 0]
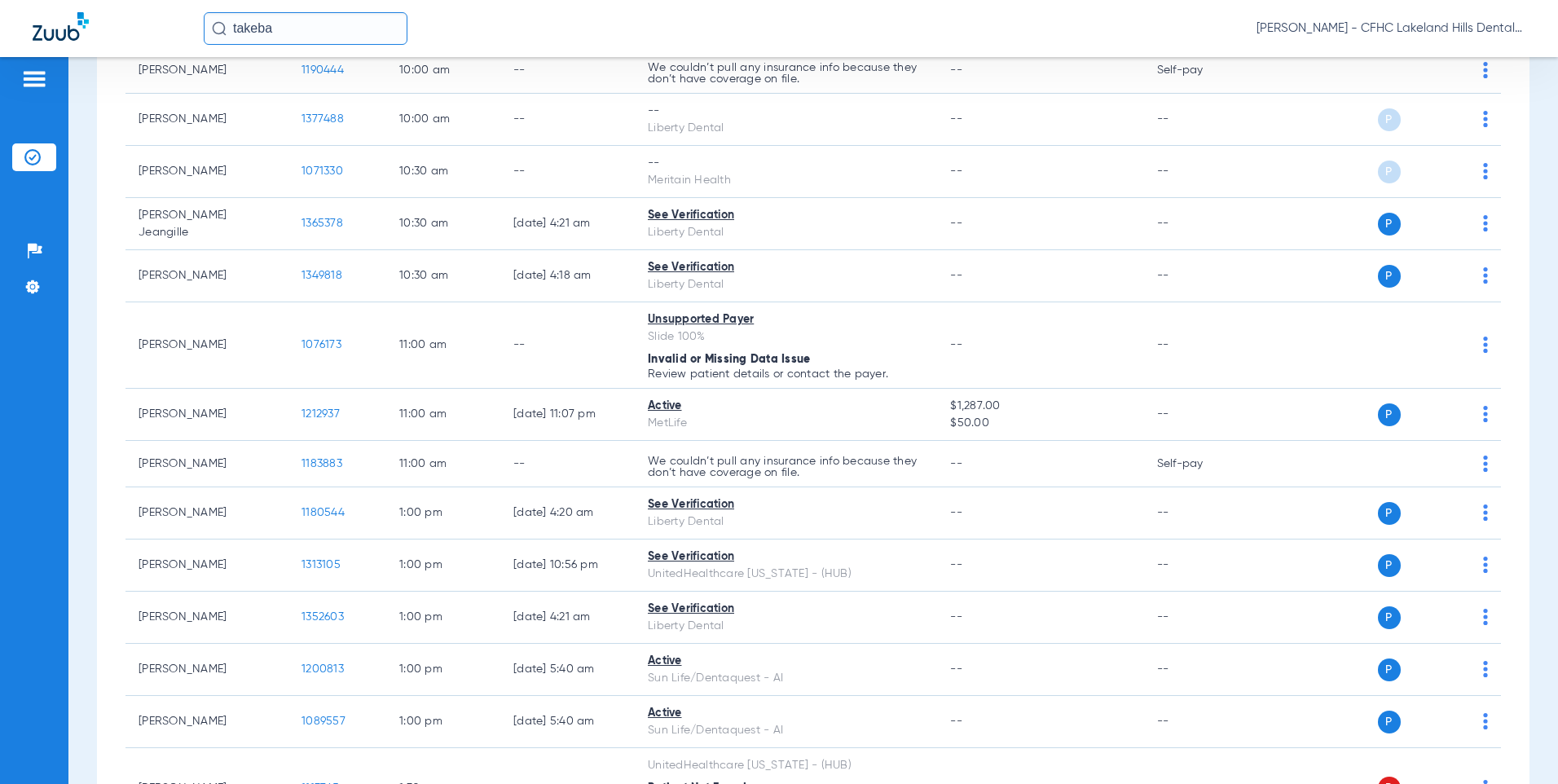
drag, startPoint x: 332, startPoint y: 29, endPoint x: -82, endPoint y: 29, distance: 414.0
click at [0, 29] on html "takeba [PERSON_NAME] - CFHC Lakeland Hills Dental Patients Insurance Verificati…" at bounding box center [779, 392] width 1558 height 784
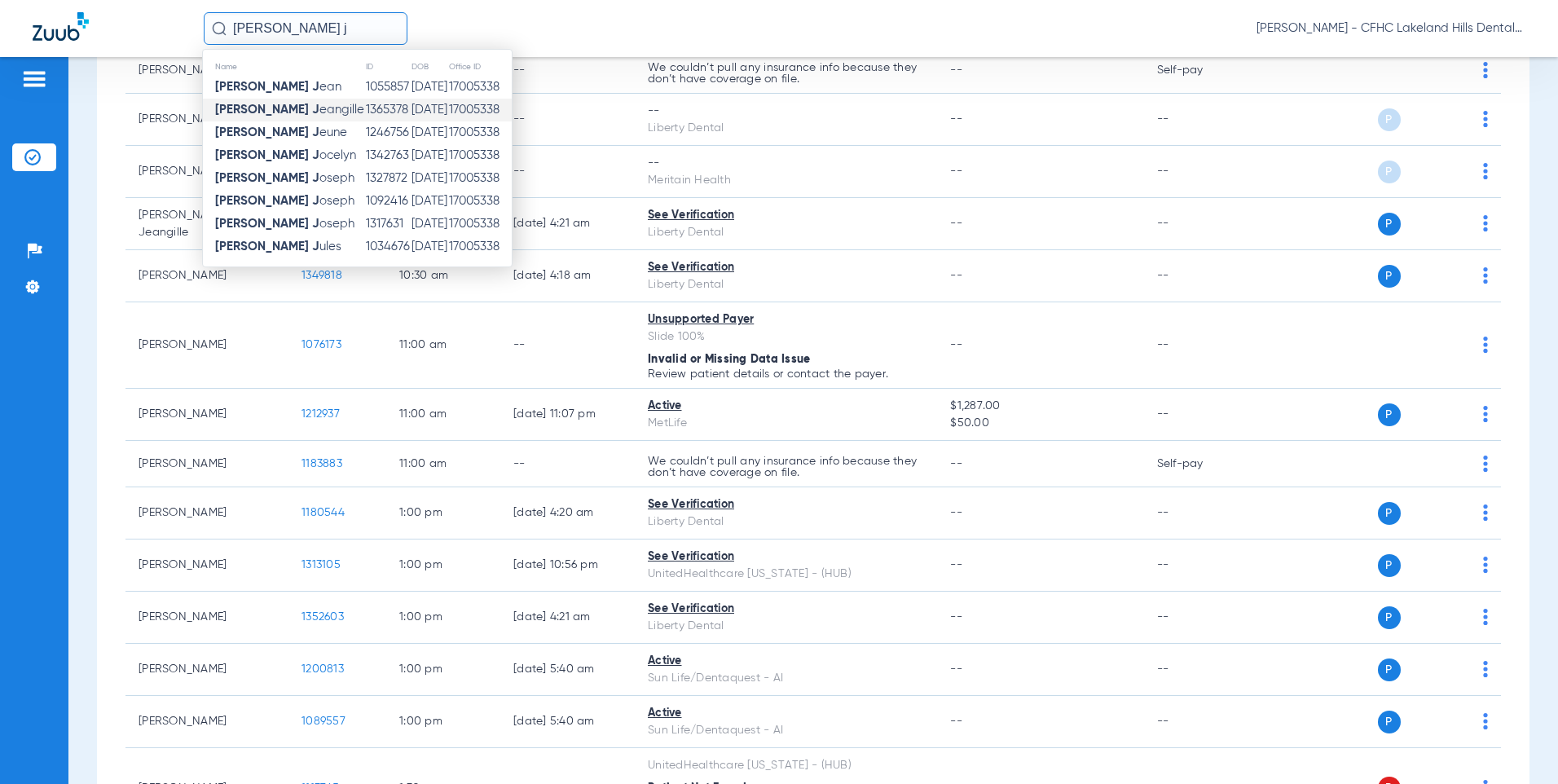
type input "[PERSON_NAME] j"
click at [306, 109] on span "[PERSON_NAME] J eangille" at bounding box center [289, 109] width 149 height 13
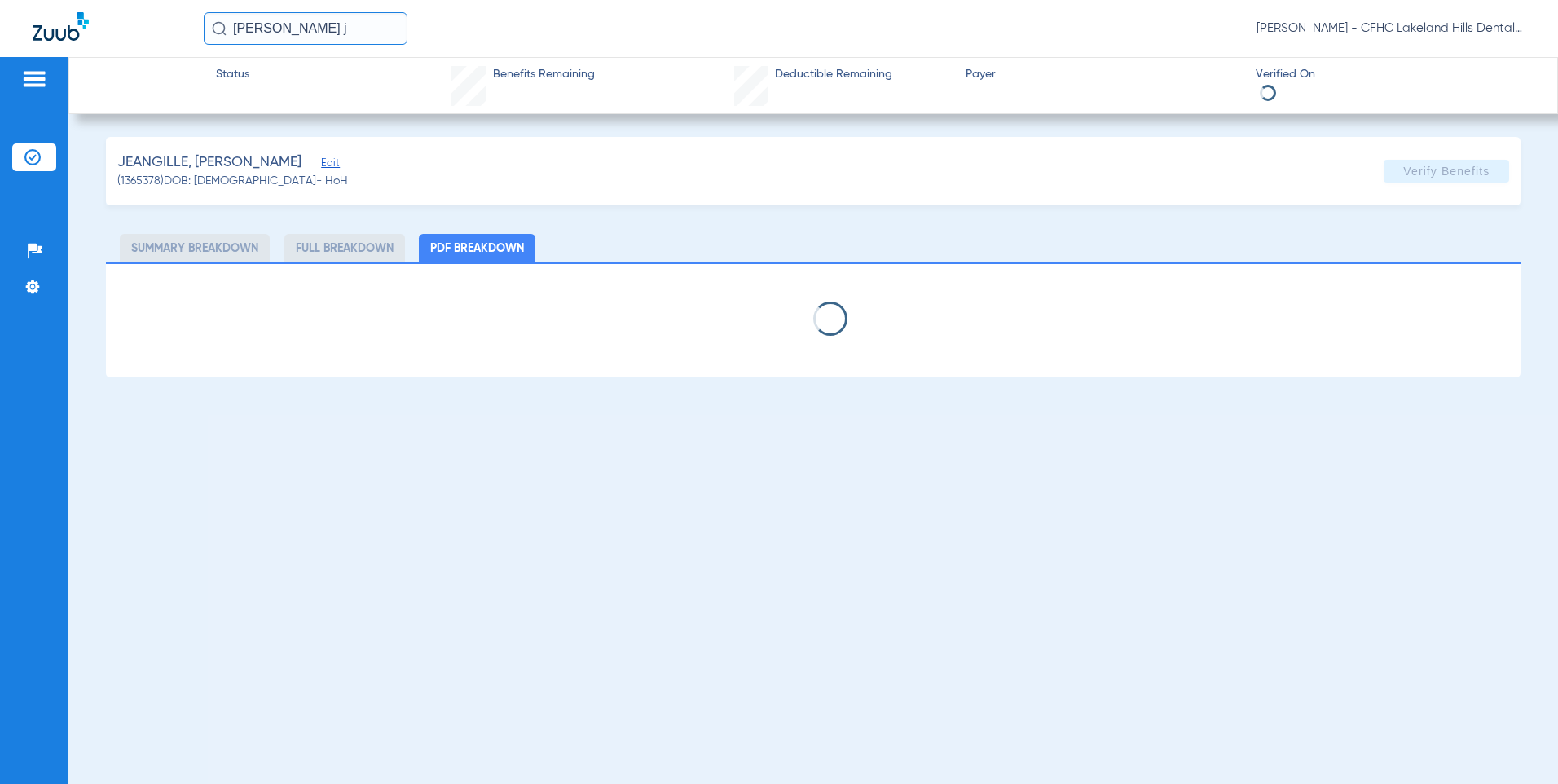
select select "page-width"
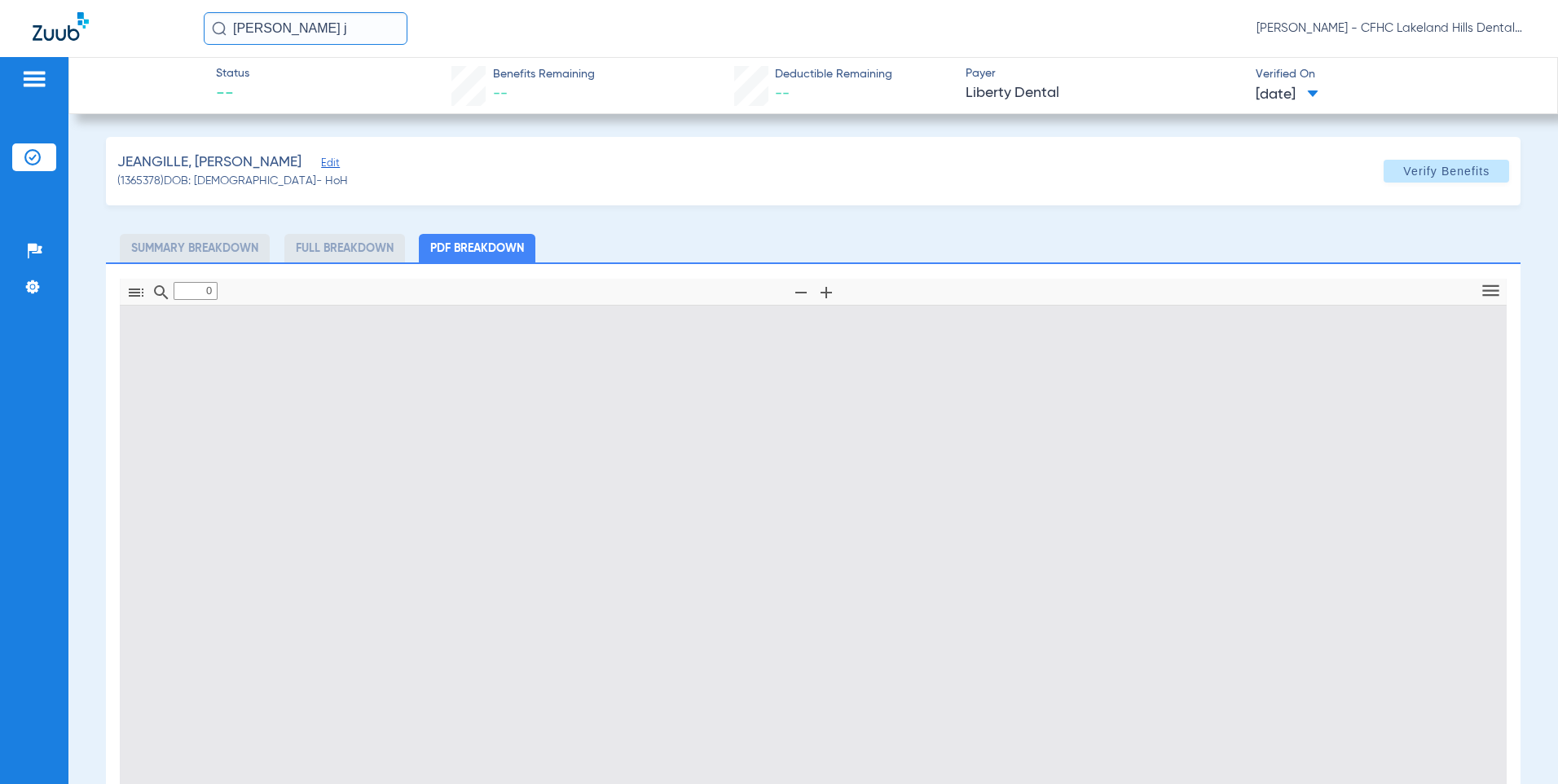
type input "1"
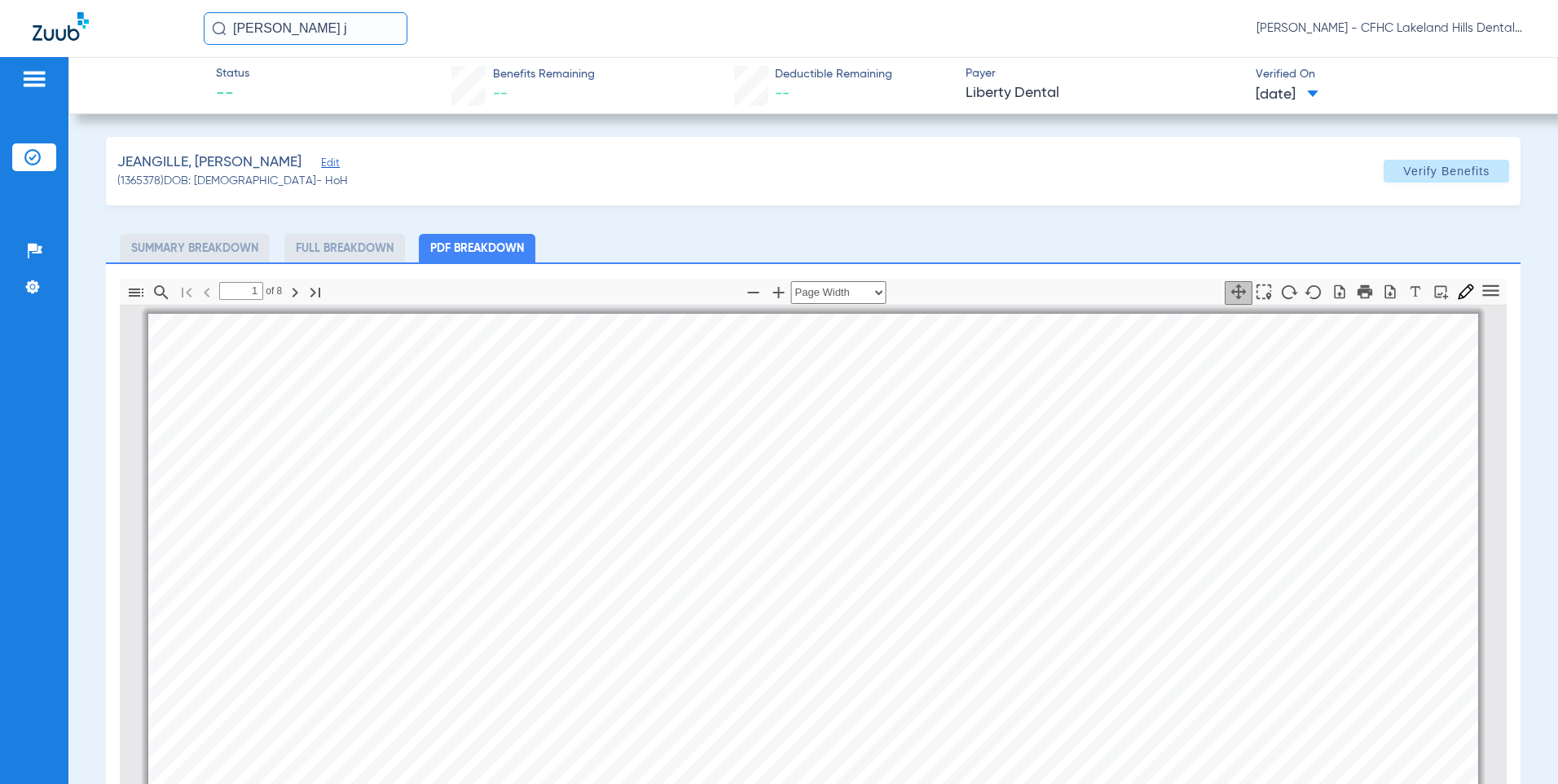
scroll to position [8, 0]
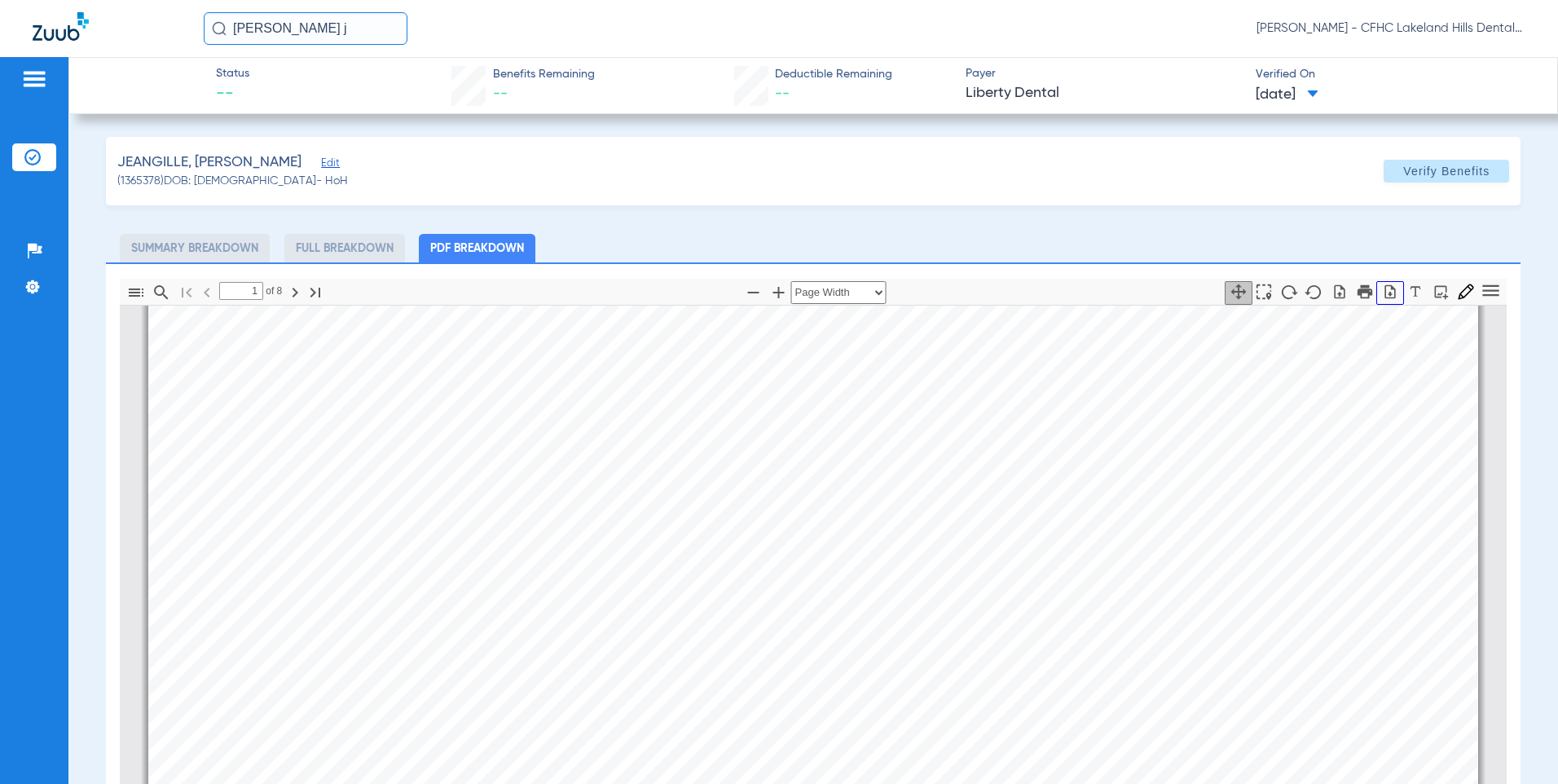
click at [1382, 291] on icon "button" at bounding box center [1389, 291] width 16 height 16
drag, startPoint x: 344, startPoint y: 38, endPoint x: 49, endPoint y: 30, distance: 295.1
click at [49, 30] on div "[PERSON_NAME] j [PERSON_NAME] - CFHC Lakeland Hills Dental" at bounding box center [779, 29] width 1558 height 57
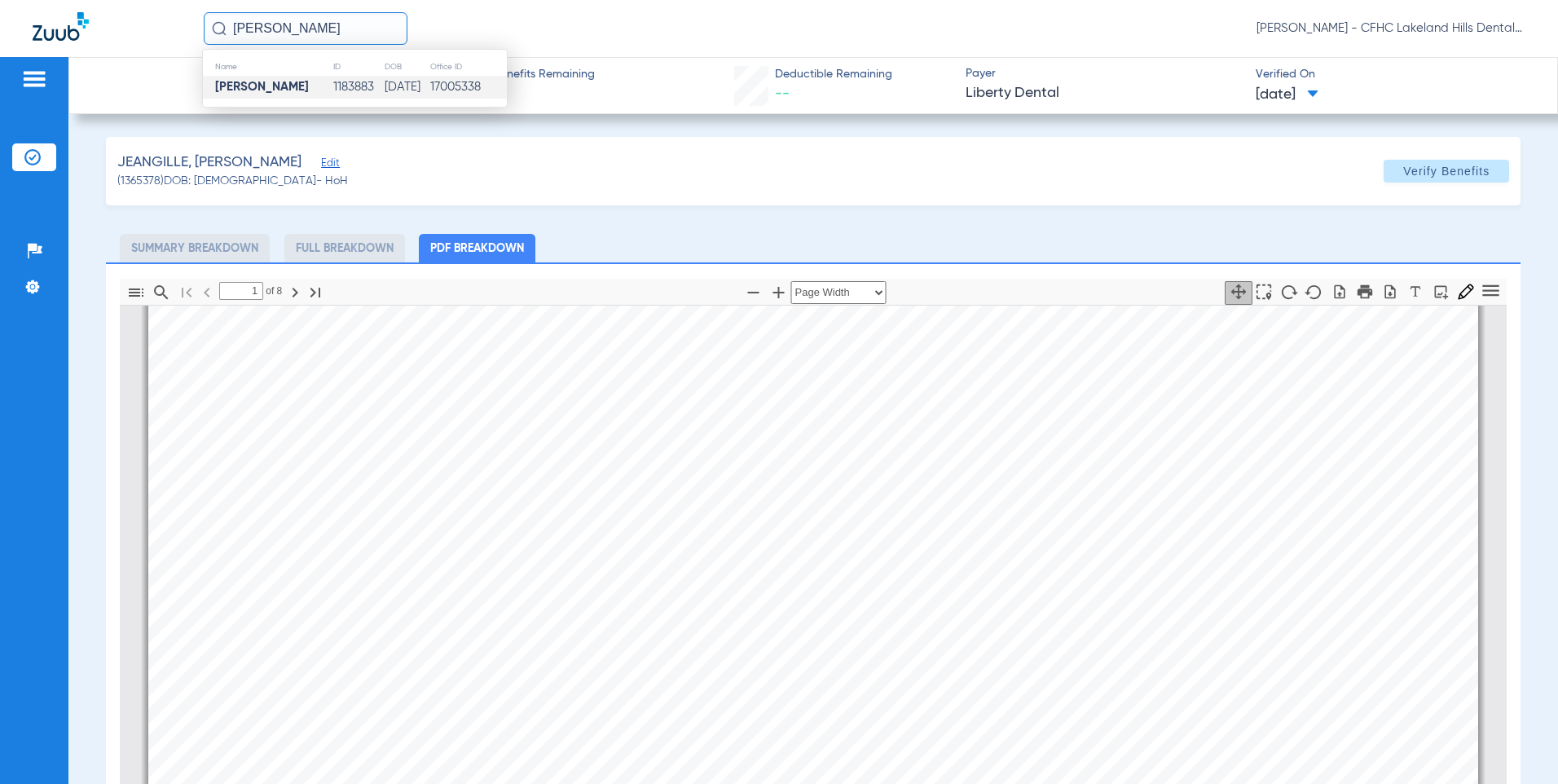
type input "[PERSON_NAME]"
click at [284, 85] on strong "[PERSON_NAME]" at bounding box center [261, 87] width 93 height 13
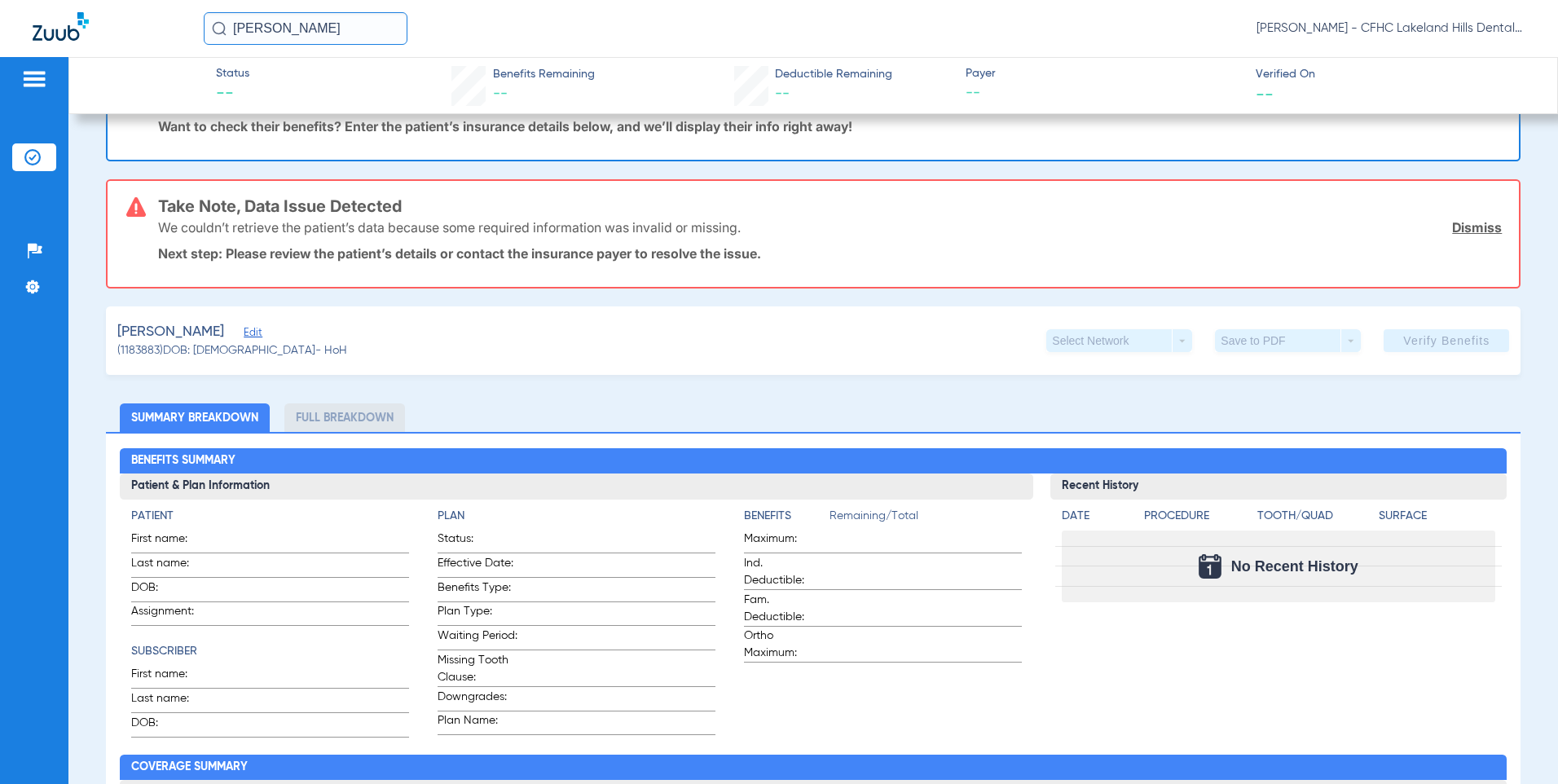
scroll to position [82, 0]
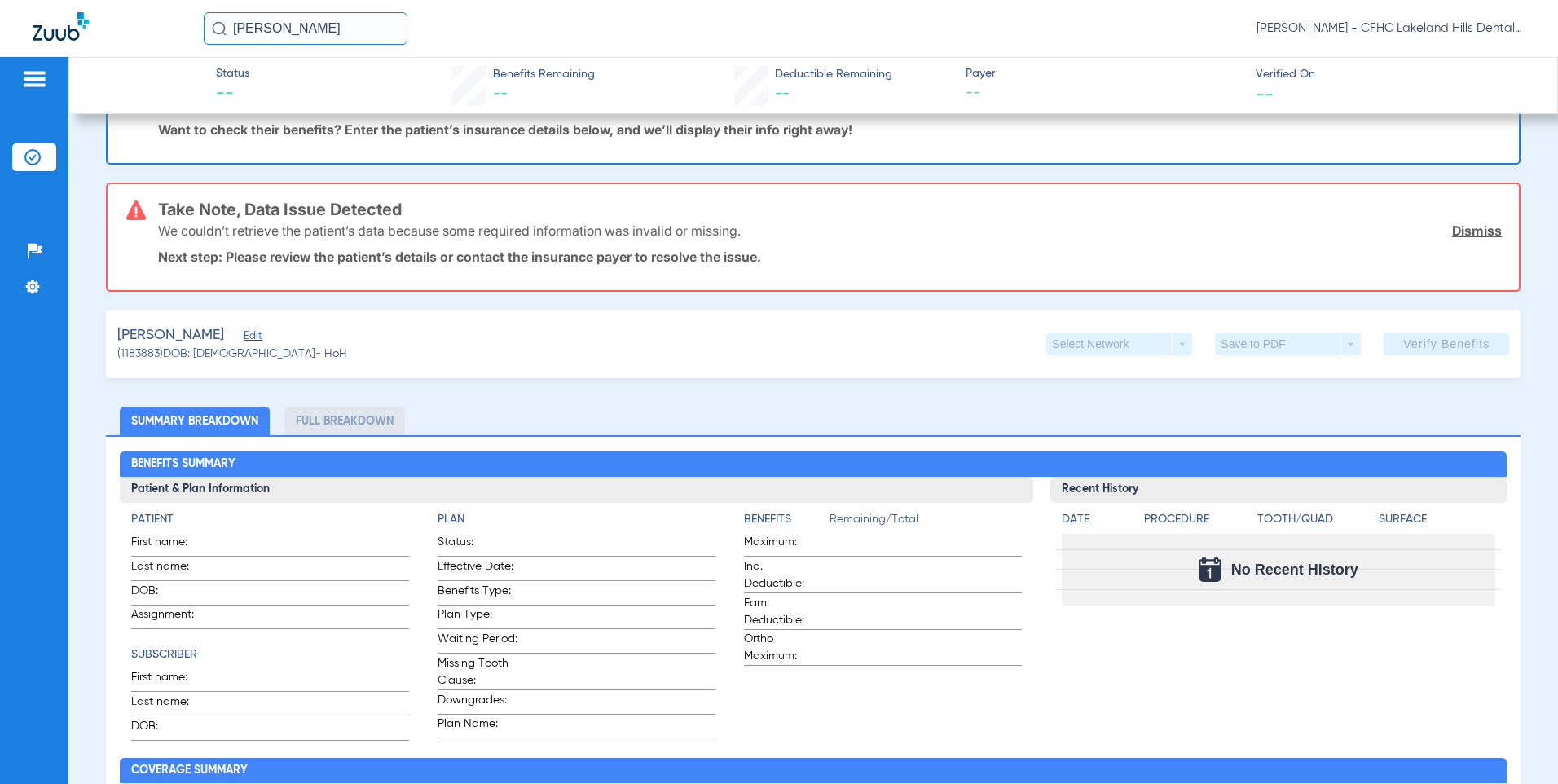
click at [258, 340] on span "Edit" at bounding box center [250, 338] width 14 height 15
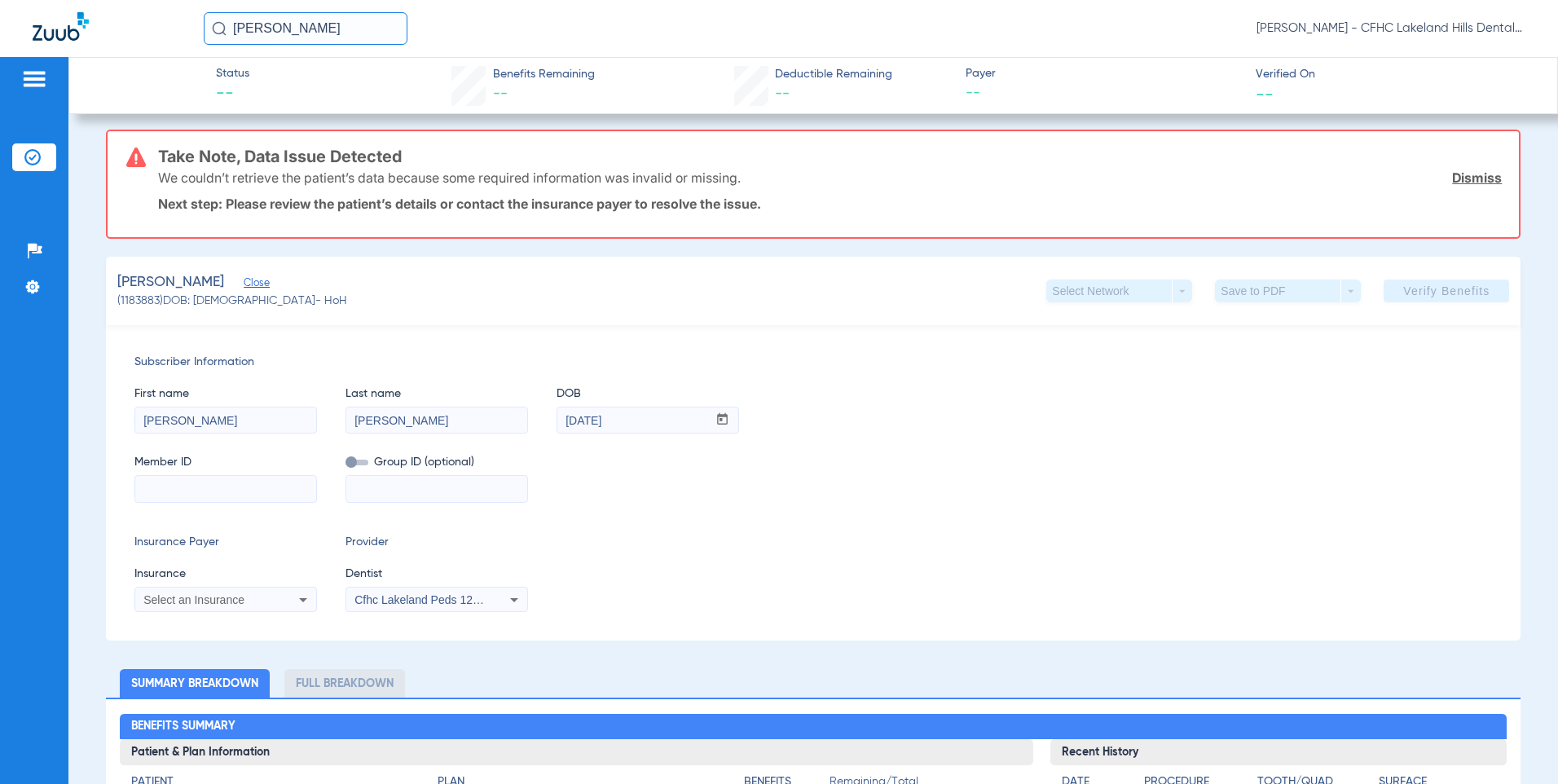
scroll to position [163, 0]
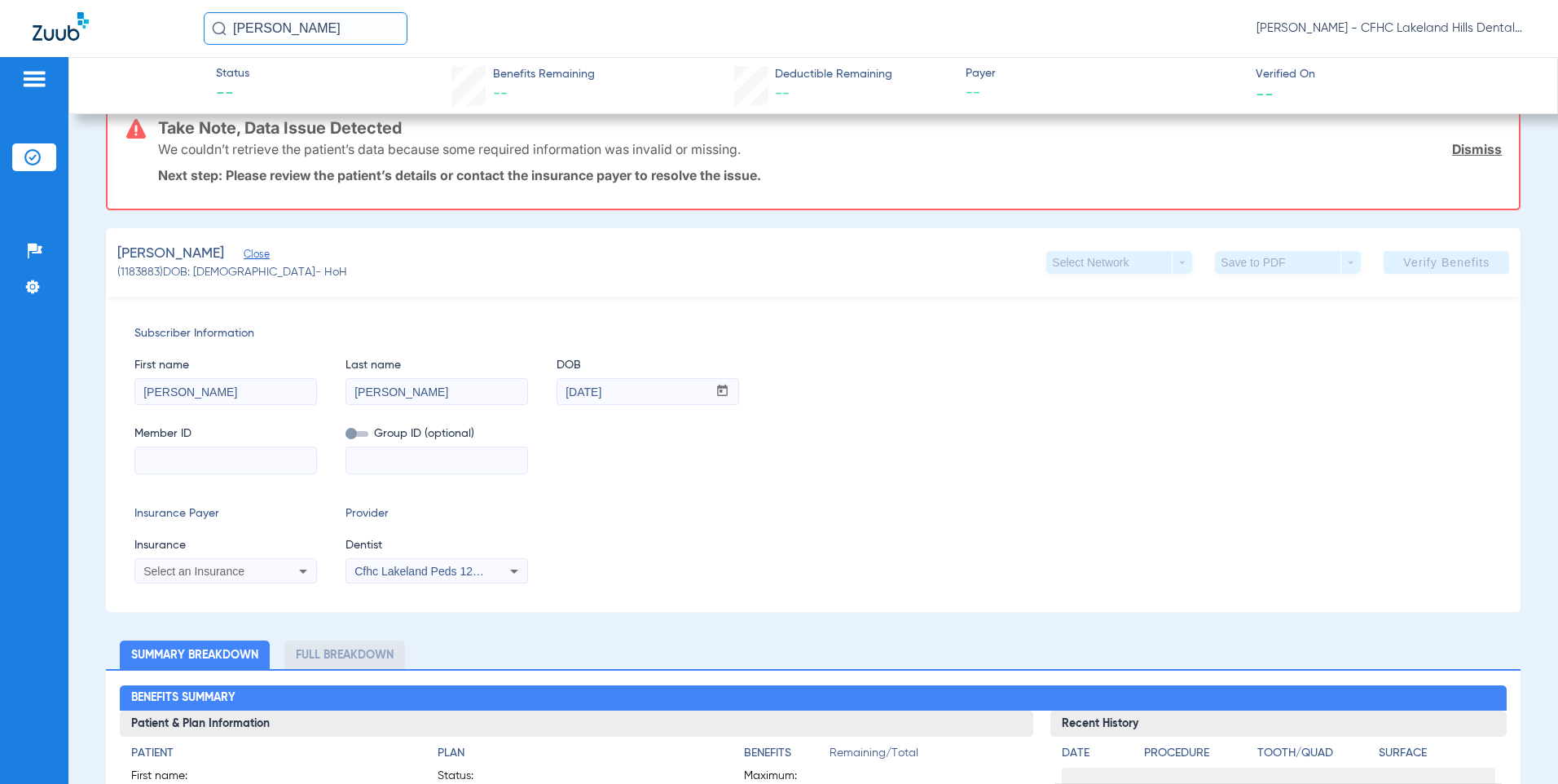
click at [193, 573] on span "Select an Insurance" at bounding box center [194, 571] width 101 height 13
type input "sun"
click at [239, 525] on span "Sun Life/dentaquest - Ai" at bounding box center [208, 523] width 121 height 13
click at [182, 452] on input at bounding box center [225, 460] width 181 height 26
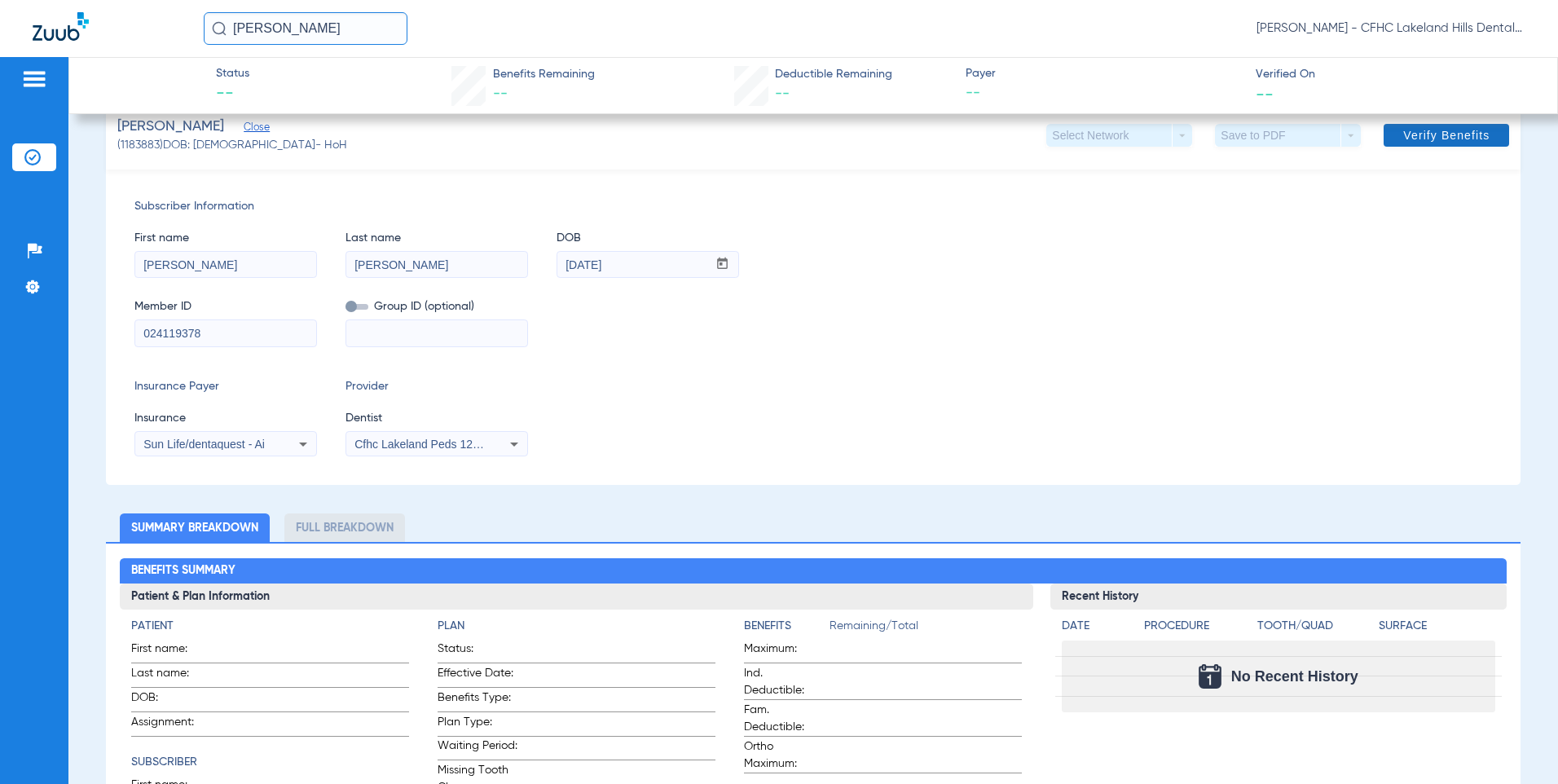
type input "024119378"
click at [1421, 144] on span at bounding box center [1445, 135] width 125 height 39
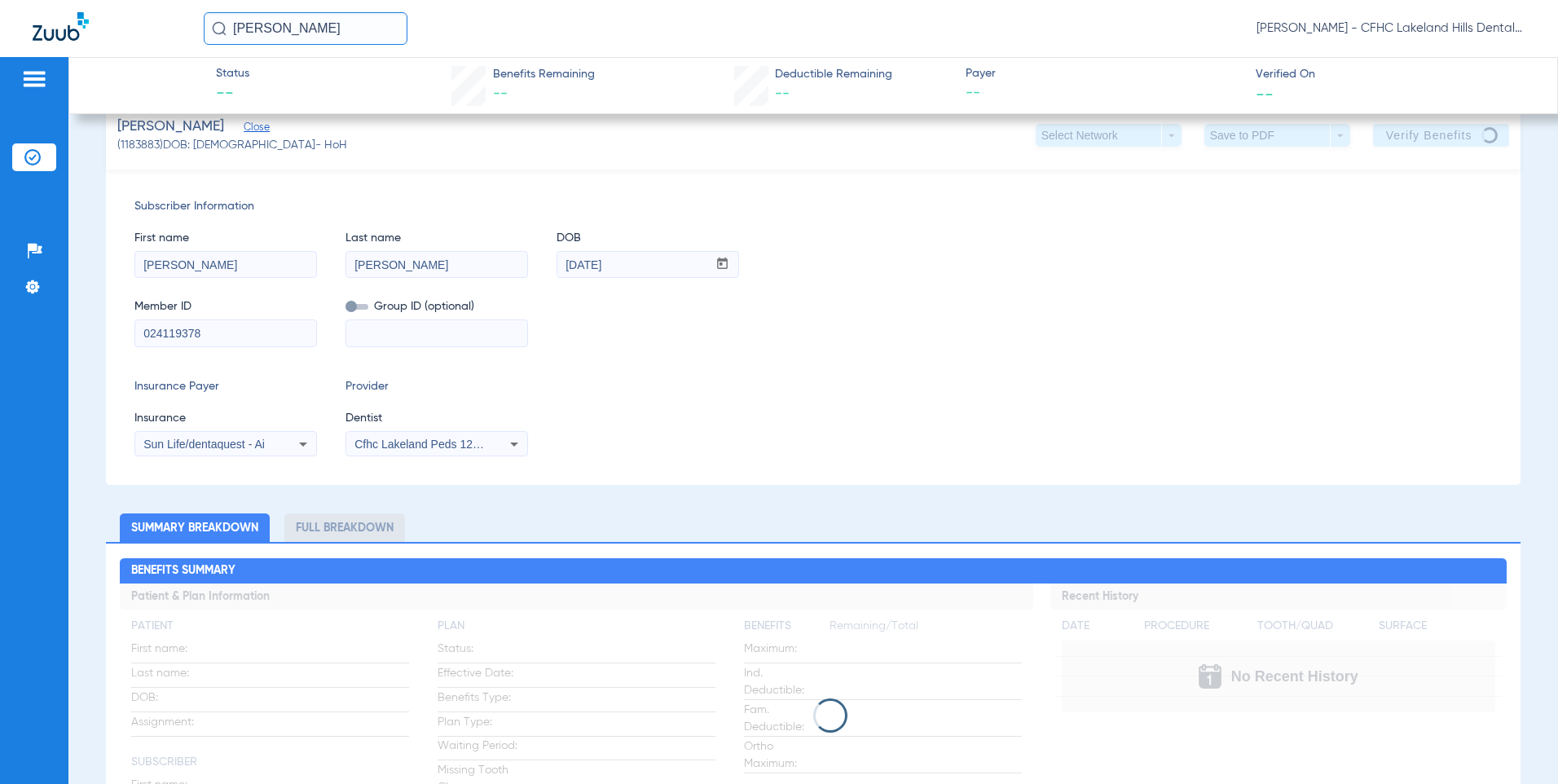
click at [411, 437] on div "Cfhc Lakeland Peds 1205336690" at bounding box center [436, 444] width 181 height 19
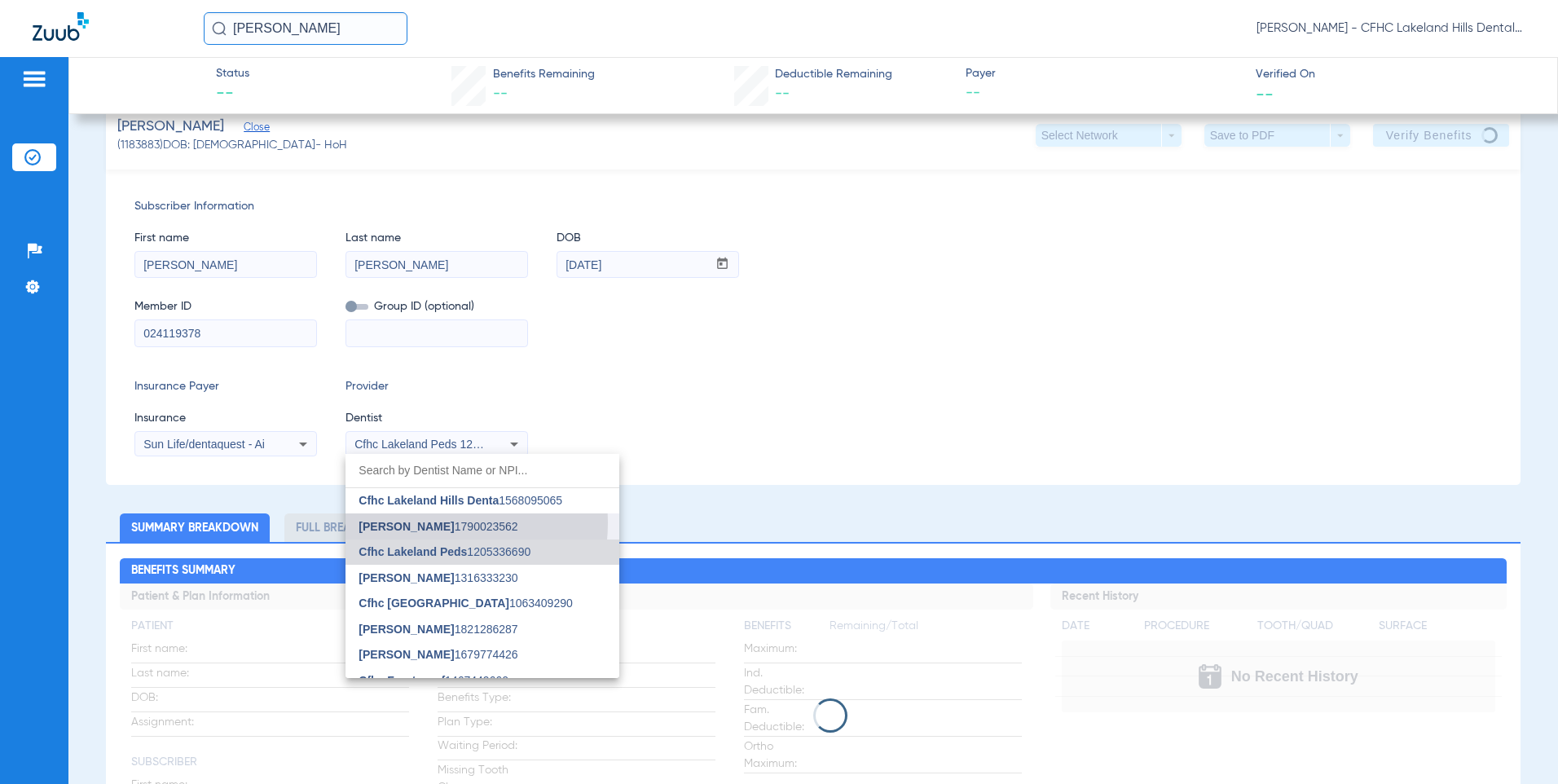
click at [411, 522] on span "[PERSON_NAME]" at bounding box center [406, 526] width 95 height 13
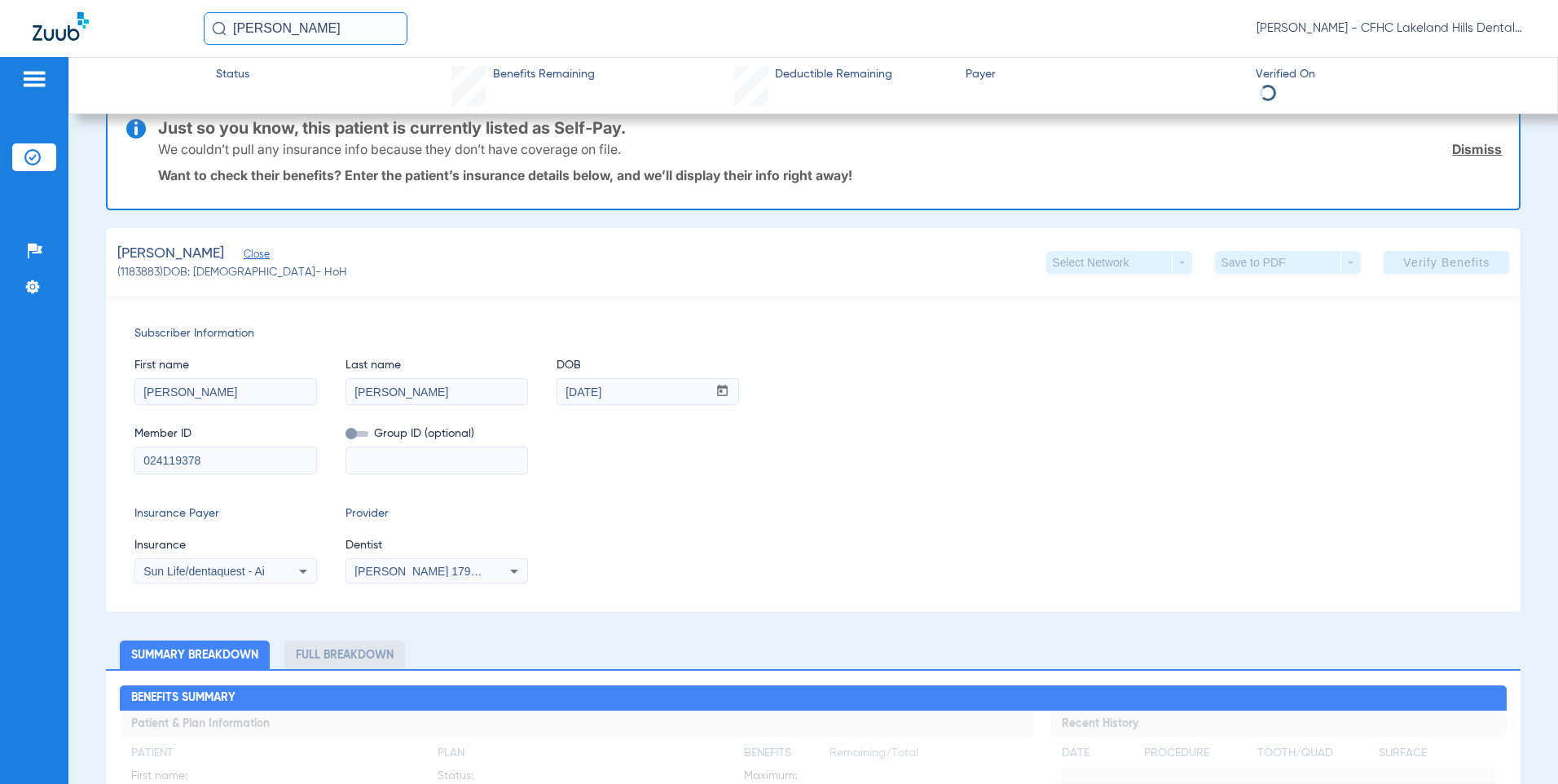
scroll to position [163, 0]
